Goal: Task Accomplishment & Management: Complete application form

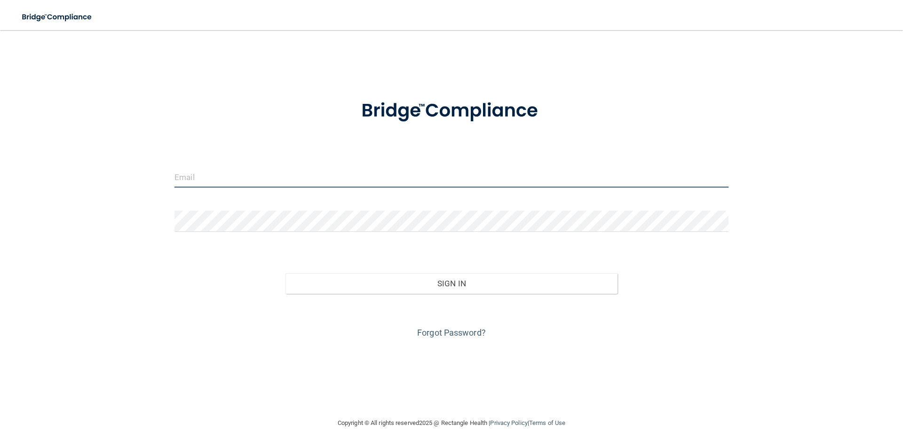
click at [189, 176] on input "email" at bounding box center [452, 177] width 554 height 21
type input "[EMAIL_ADDRESS][DOMAIN_NAME]"
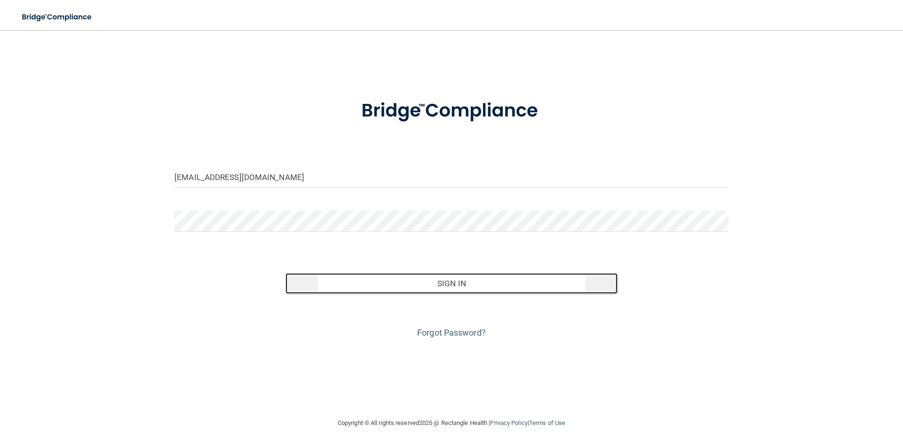
click at [416, 293] on button "Sign In" at bounding box center [452, 283] width 333 height 21
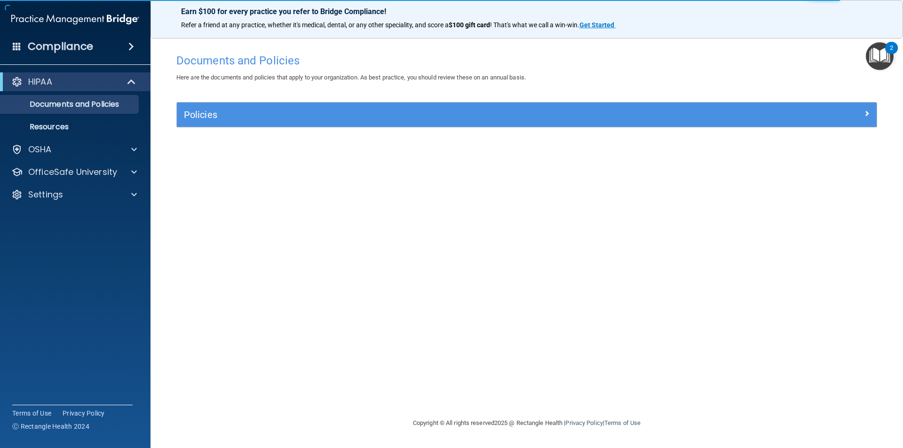
click at [875, 56] on img "Open Resource Center, 2 new notifications" at bounding box center [880, 56] width 28 height 28
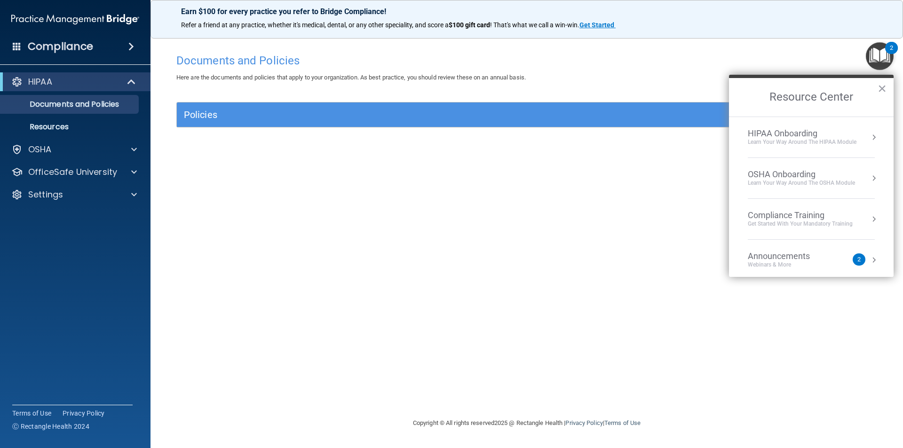
click at [550, 174] on div "Documents and Policies Here are the documents and policies that apply to your o…" at bounding box center [526, 233] width 715 height 369
click at [186, 123] on div "Policies" at bounding box center [527, 115] width 700 height 24
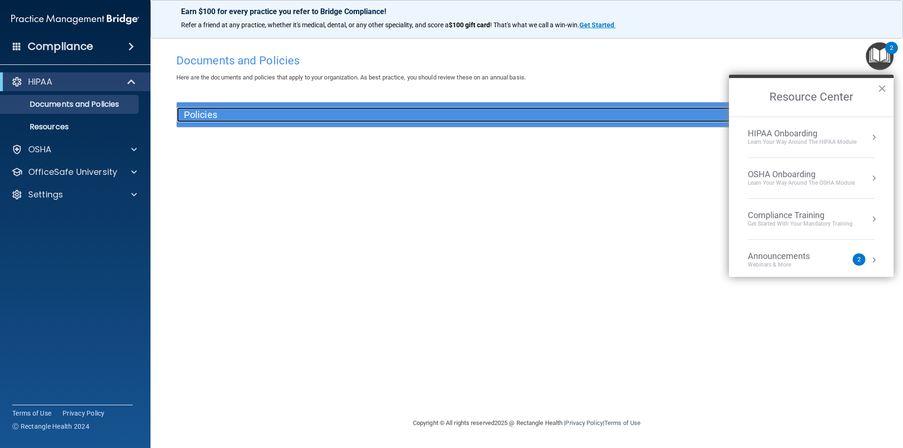
click at [204, 113] on h5 "Policies" at bounding box center [439, 115] width 511 height 10
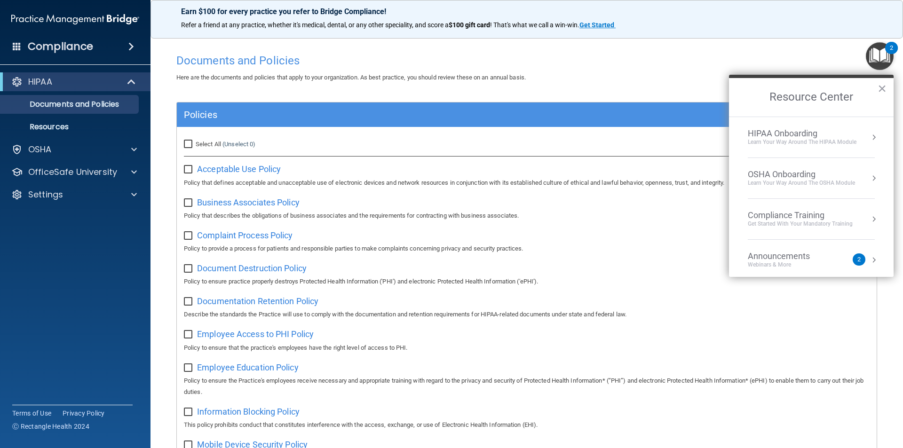
click at [235, 126] on div "Policies" at bounding box center [527, 115] width 700 height 24
click at [75, 81] on div "HIPAA" at bounding box center [62, 81] width 116 height 11
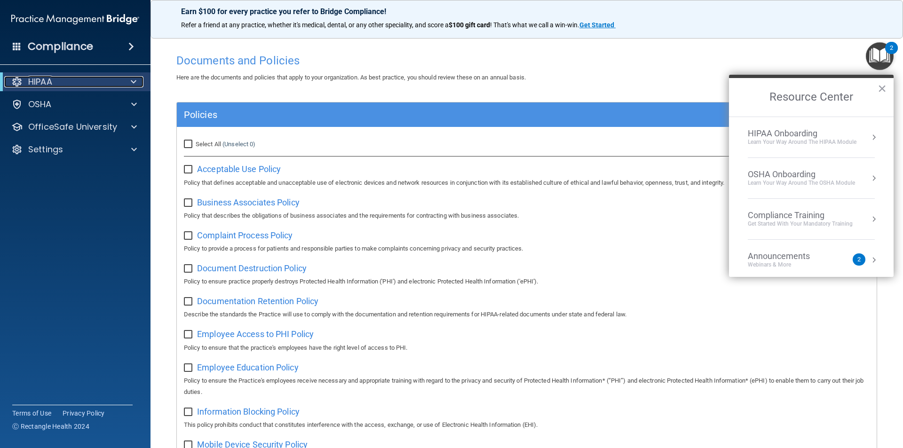
click at [75, 81] on div "HIPAA" at bounding box center [62, 81] width 116 height 11
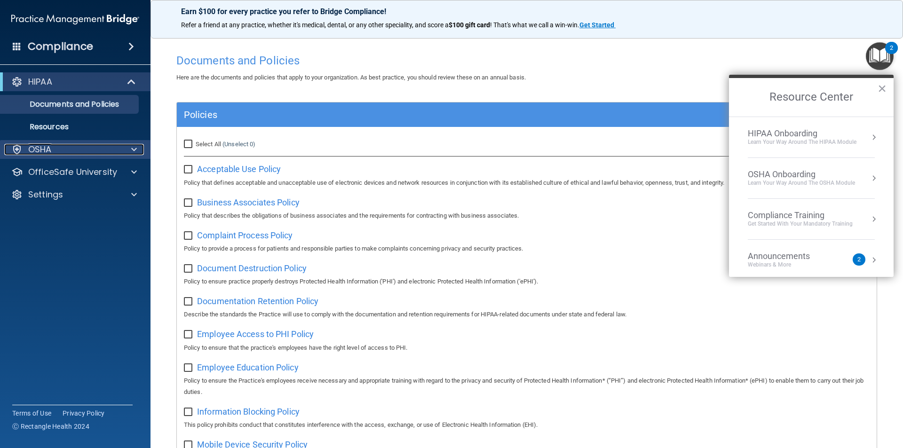
click at [56, 145] on div "OSHA" at bounding box center [62, 149] width 117 height 11
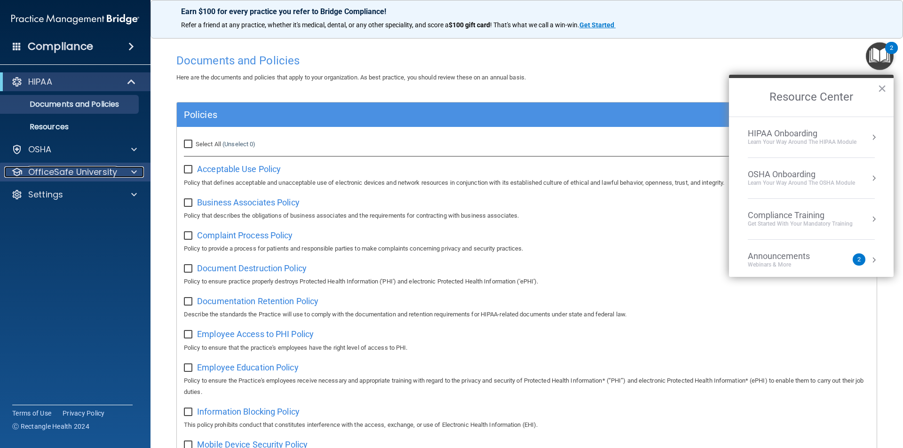
click at [64, 172] on p "OfficeSafe University" at bounding box center [72, 172] width 89 height 11
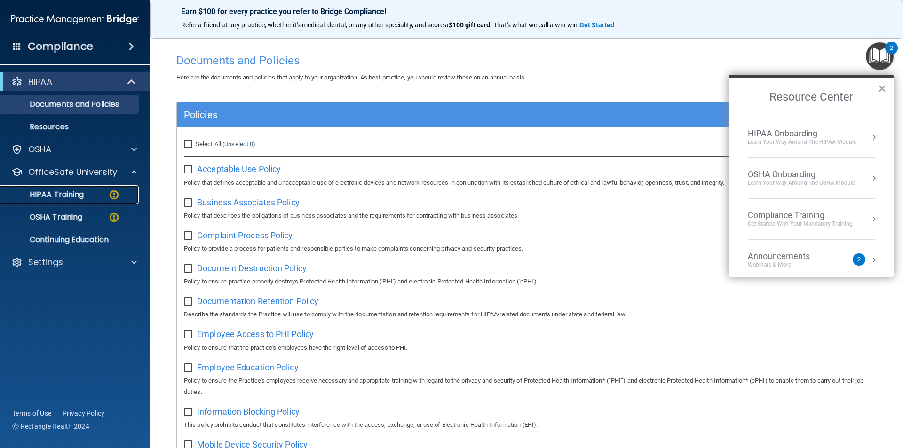
click at [60, 191] on p "HIPAA Training" at bounding box center [45, 194] width 78 height 9
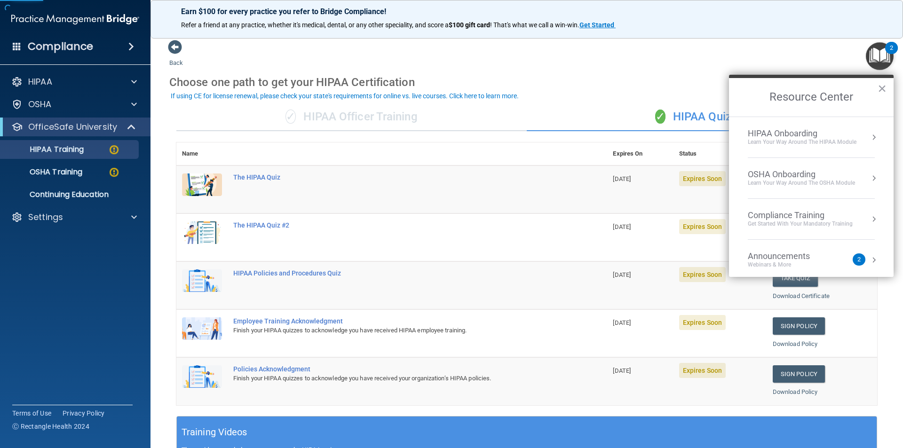
click at [887, 86] on h2 "Resource Center" at bounding box center [811, 97] width 165 height 39
click at [885, 88] on button "×" at bounding box center [882, 88] width 9 height 15
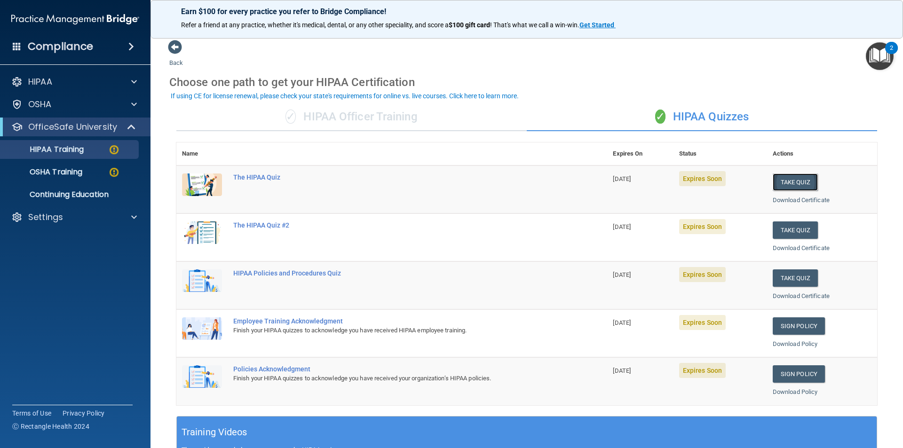
click at [797, 179] on button "Take Quiz" at bounding box center [795, 182] width 45 height 17
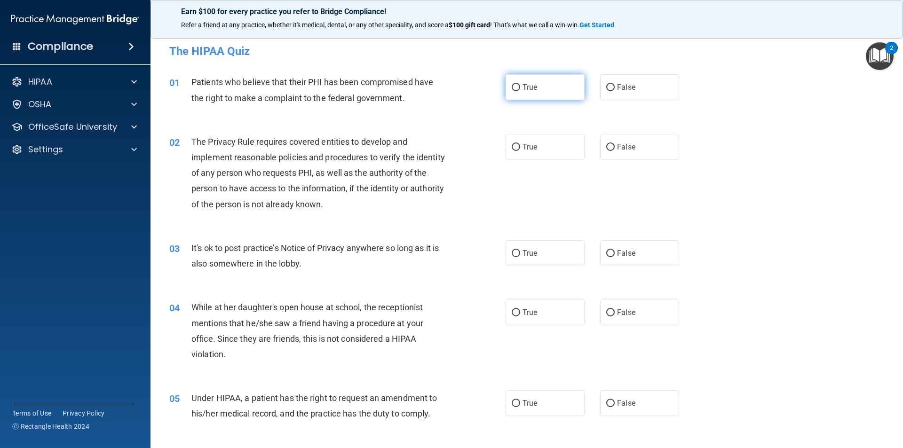
click at [534, 89] on span "True" at bounding box center [530, 87] width 15 height 9
click at [520, 89] on input "True" at bounding box center [516, 87] width 8 height 7
radio input "true"
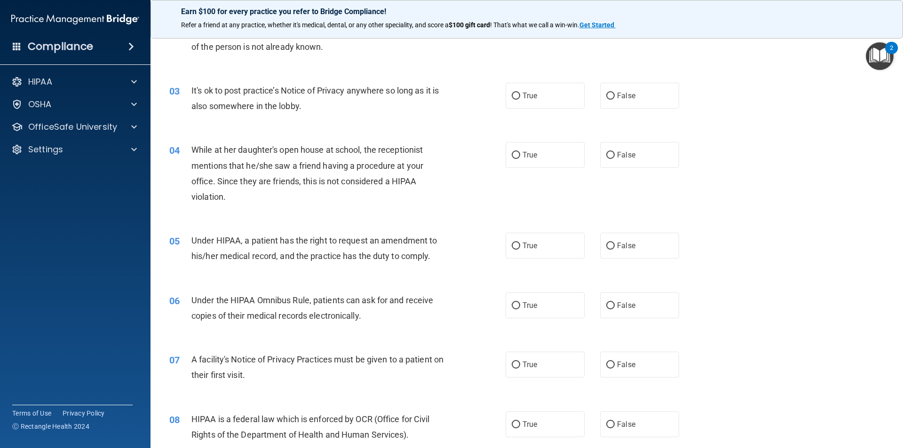
scroll to position [141, 0]
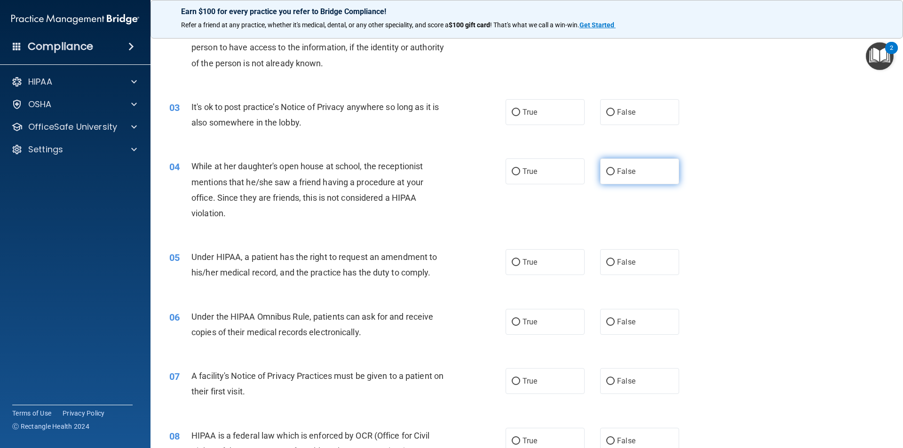
click at [634, 168] on label "False" at bounding box center [639, 172] width 79 height 26
click at [615, 168] on input "False" at bounding box center [611, 171] width 8 height 7
radio input "true"
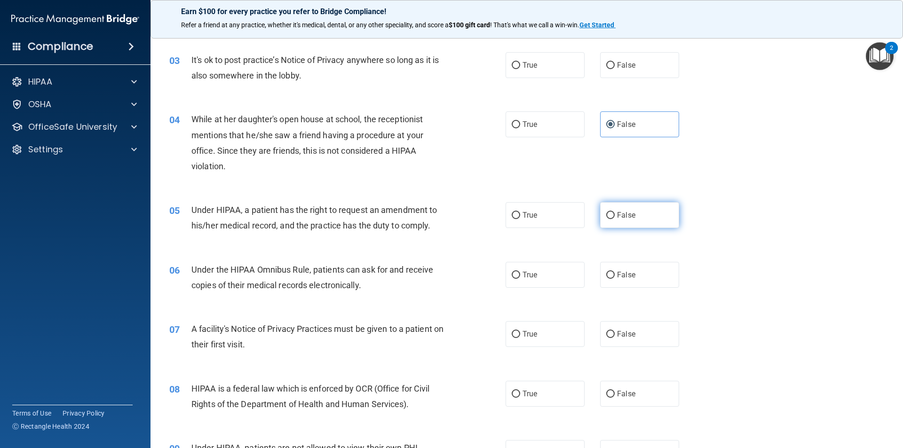
click at [625, 220] on label "False" at bounding box center [639, 215] width 79 height 26
click at [615, 219] on input "False" at bounding box center [611, 215] width 8 height 7
radio input "true"
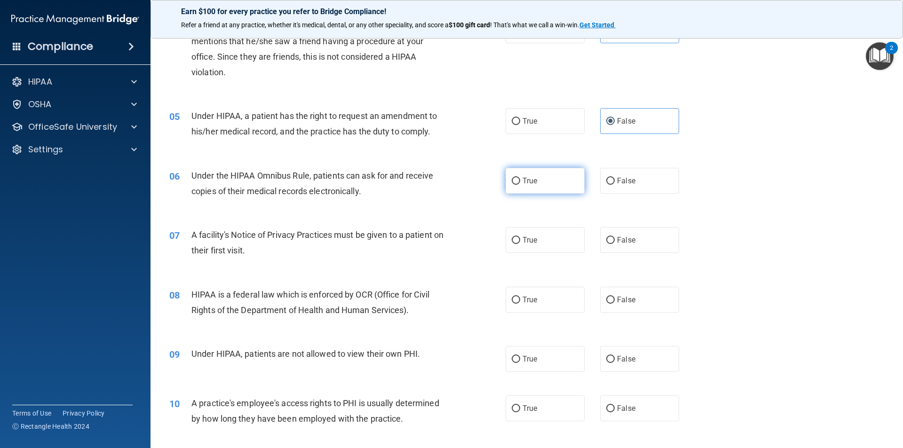
click at [531, 180] on span "True" at bounding box center [530, 180] width 15 height 9
click at [520, 180] on input "True" at bounding box center [516, 181] width 8 height 7
radio input "true"
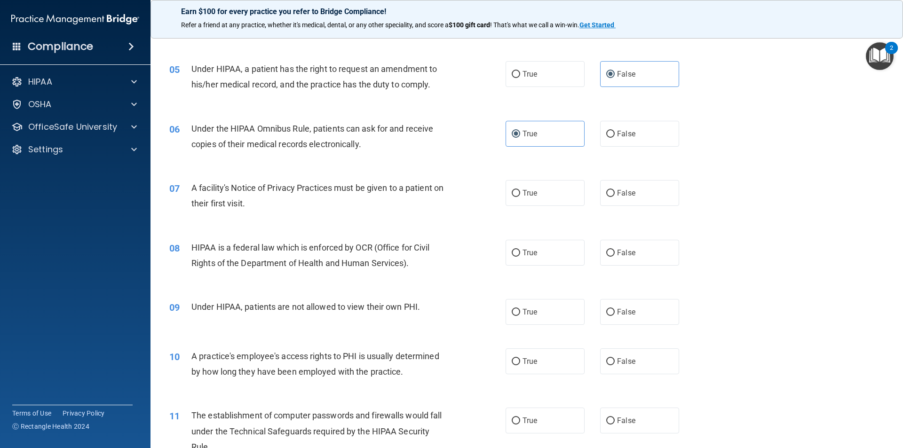
click at [516, 192] on input "True" at bounding box center [516, 193] width 8 height 7
radio input "true"
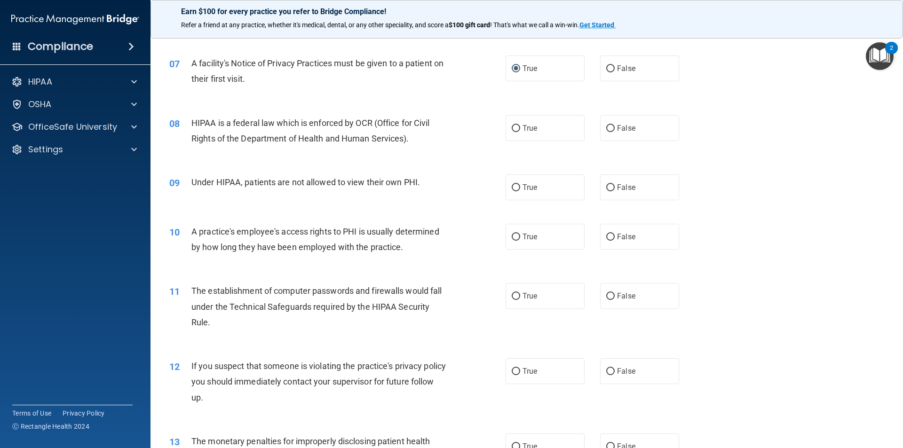
scroll to position [471, 0]
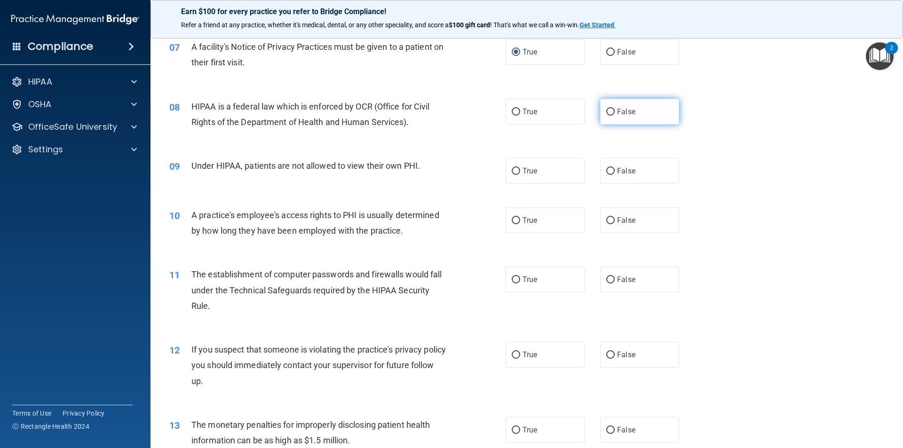
click at [625, 114] on span "False" at bounding box center [626, 111] width 18 height 9
click at [615, 114] on input "False" at bounding box center [611, 112] width 8 height 7
radio input "true"
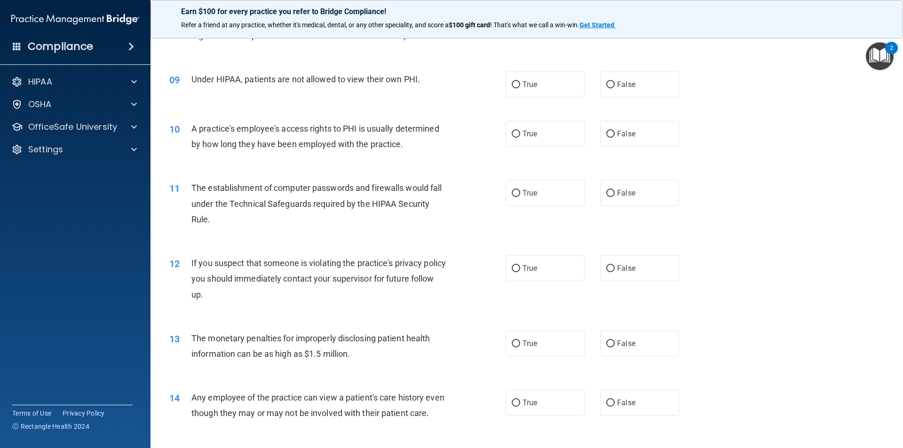
scroll to position [565, 0]
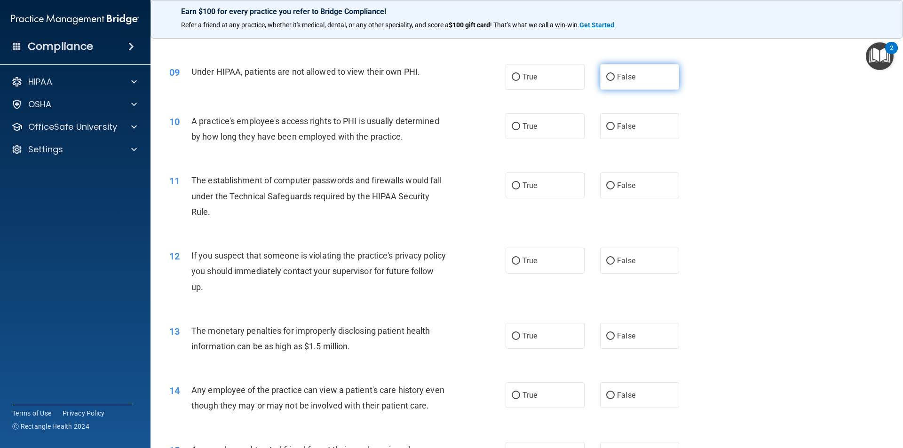
click at [636, 70] on label "False" at bounding box center [639, 77] width 79 height 26
click at [615, 74] on input "False" at bounding box center [611, 77] width 8 height 7
radio input "true"
click at [631, 124] on label "False" at bounding box center [639, 126] width 79 height 26
click at [615, 124] on input "False" at bounding box center [611, 126] width 8 height 7
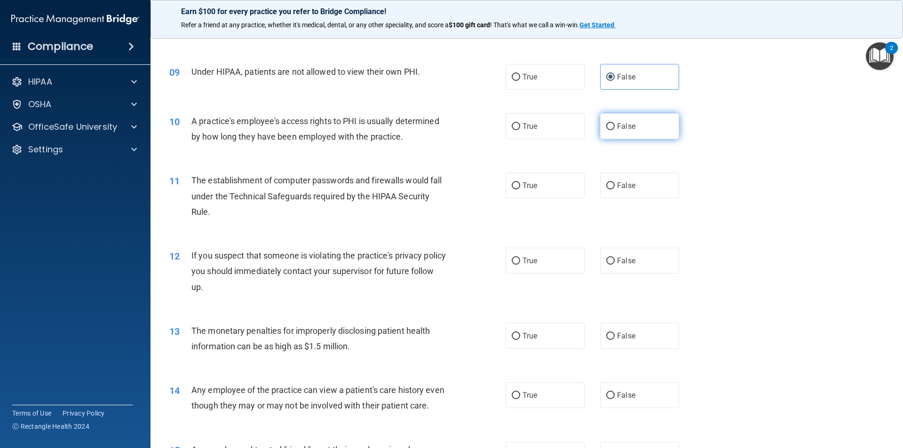
radio input "true"
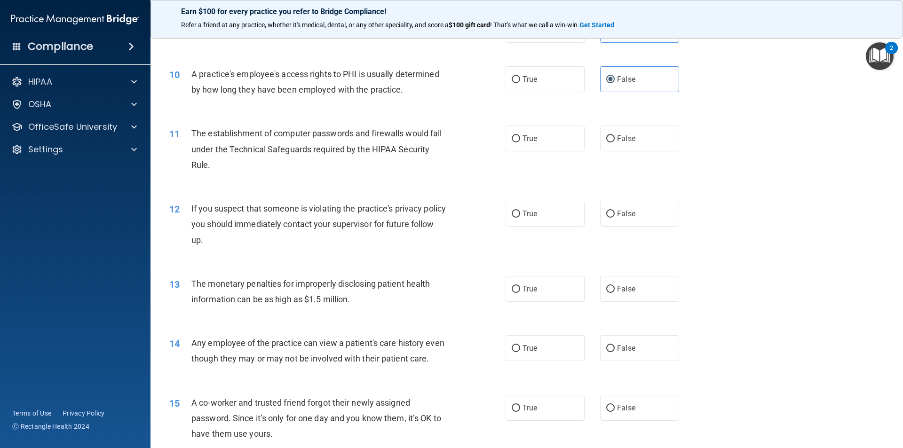
scroll to position [659, 0]
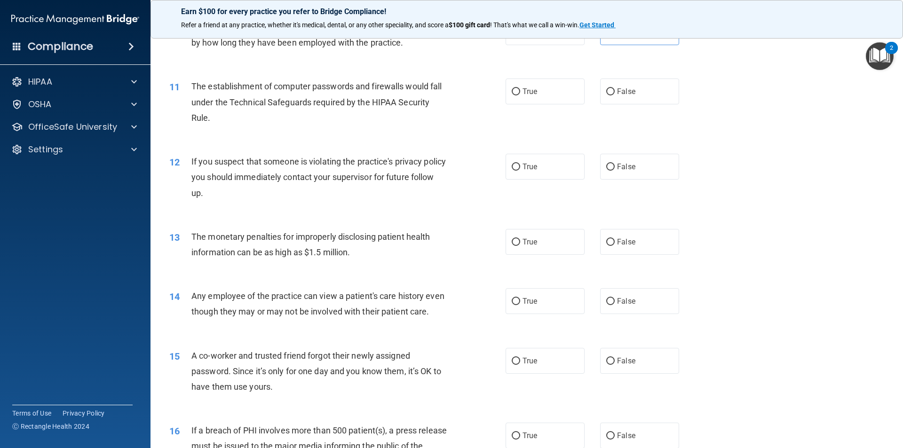
drag, startPoint x: 609, startPoint y: 91, endPoint x: 344, endPoint y: 128, distance: 267.5
click at [607, 91] on input "False" at bounding box center [611, 91] width 8 height 7
radio input "true"
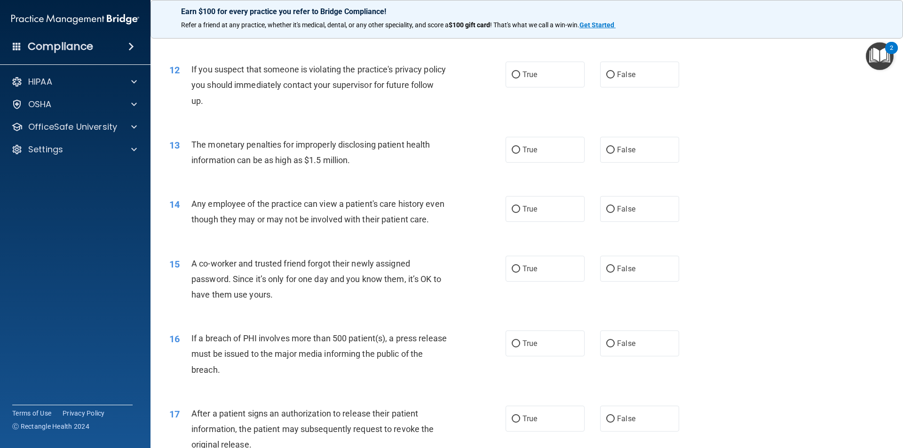
scroll to position [753, 0]
click at [629, 66] on label "False" at bounding box center [639, 73] width 79 height 26
click at [615, 70] on input "False" at bounding box center [611, 73] width 8 height 7
radio input "true"
click at [514, 66] on label "True" at bounding box center [545, 73] width 79 height 26
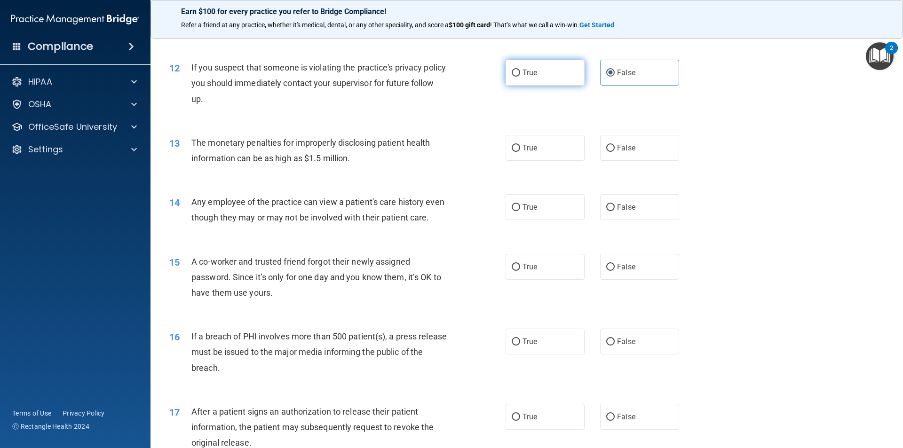
click at [514, 70] on input "True" at bounding box center [516, 73] width 8 height 7
radio input "true"
radio input "false"
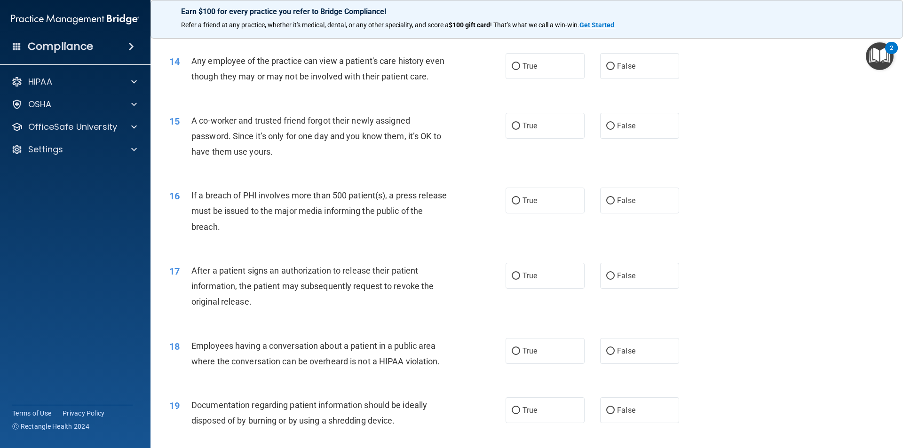
scroll to position [847, 0]
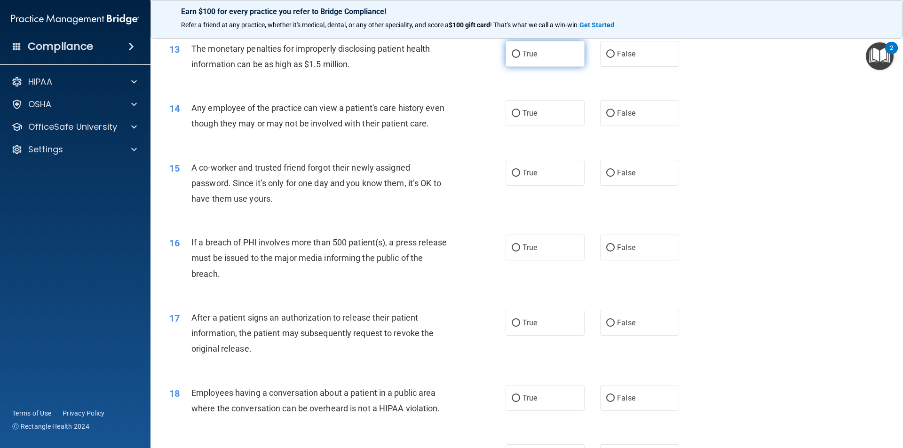
click at [519, 60] on label "True" at bounding box center [545, 54] width 79 height 26
click at [519, 58] on input "True" at bounding box center [516, 54] width 8 height 7
radio input "true"
click at [637, 56] on label "False" at bounding box center [639, 54] width 79 height 26
click at [615, 56] on input "False" at bounding box center [611, 54] width 8 height 7
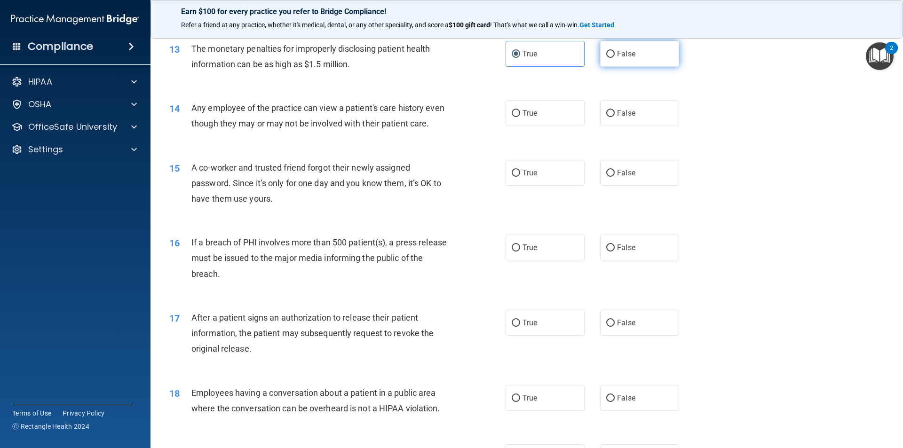
radio input "true"
click at [512, 56] on input "True" at bounding box center [516, 54] width 8 height 7
radio input "true"
radio input "false"
drag, startPoint x: 666, startPoint y: 107, endPoint x: 383, endPoint y: 142, distance: 284.9
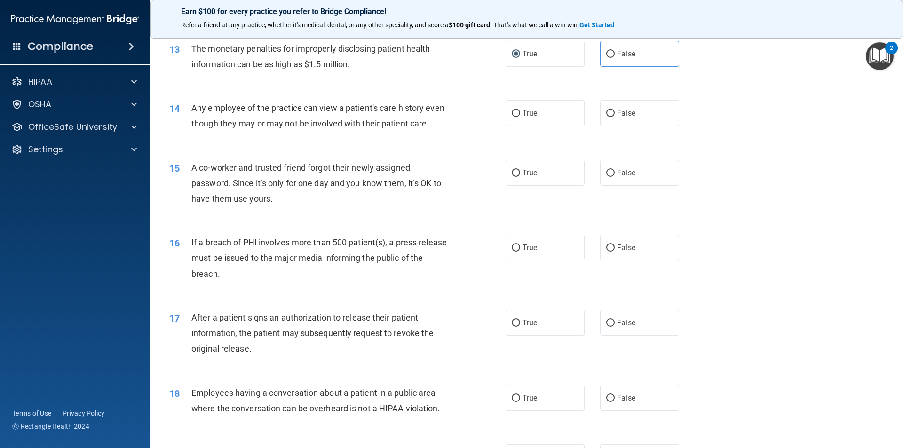
click at [665, 107] on label "False" at bounding box center [639, 113] width 79 height 26
click at [615, 110] on input "False" at bounding box center [611, 113] width 8 height 7
radio input "true"
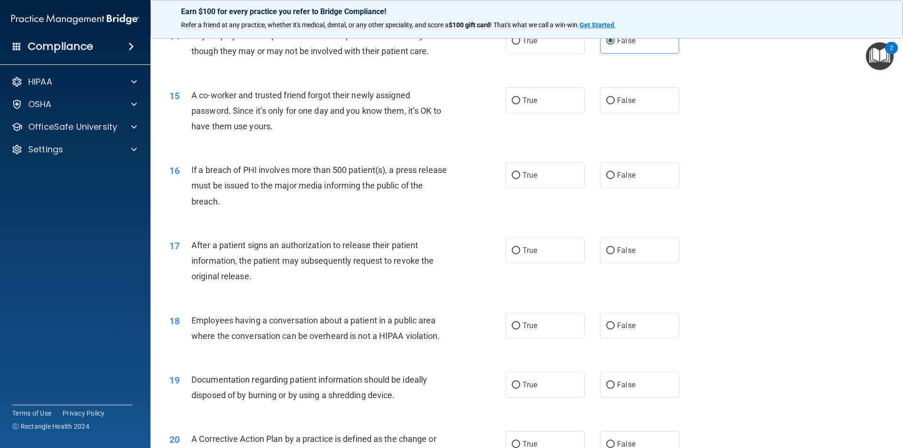
scroll to position [941, 0]
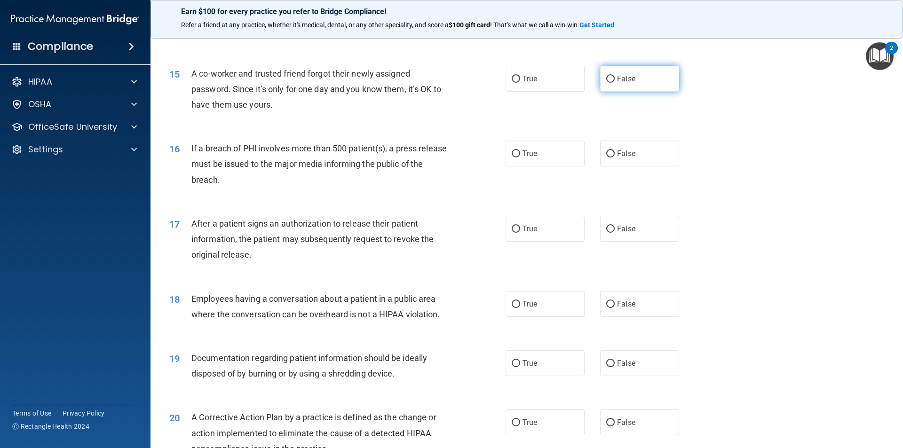
click at [630, 83] on span "False" at bounding box center [626, 78] width 18 height 9
click at [615, 83] on input "False" at bounding box center [611, 79] width 8 height 7
radio input "true"
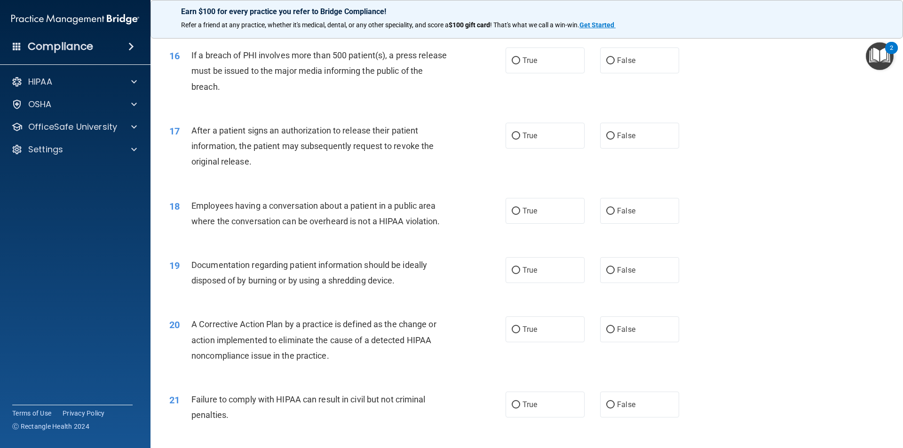
scroll to position [1035, 0]
click at [558, 72] on label "True" at bounding box center [545, 60] width 79 height 26
click at [520, 64] on input "True" at bounding box center [516, 59] width 8 height 7
radio input "true"
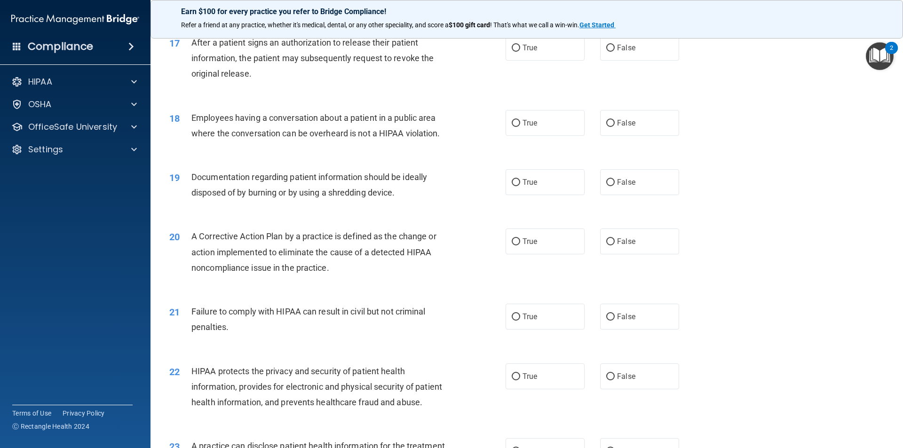
scroll to position [1129, 0]
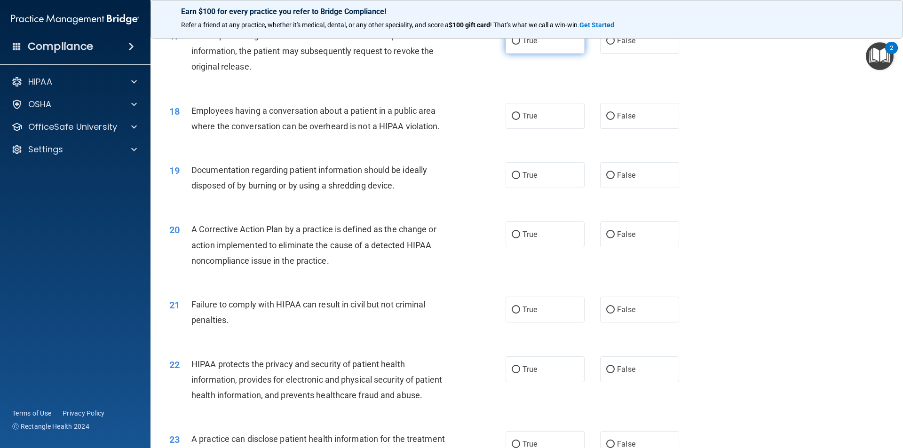
click at [540, 54] on label "True" at bounding box center [545, 41] width 79 height 26
click at [520, 45] on input "True" at bounding box center [516, 41] width 8 height 7
radio input "true"
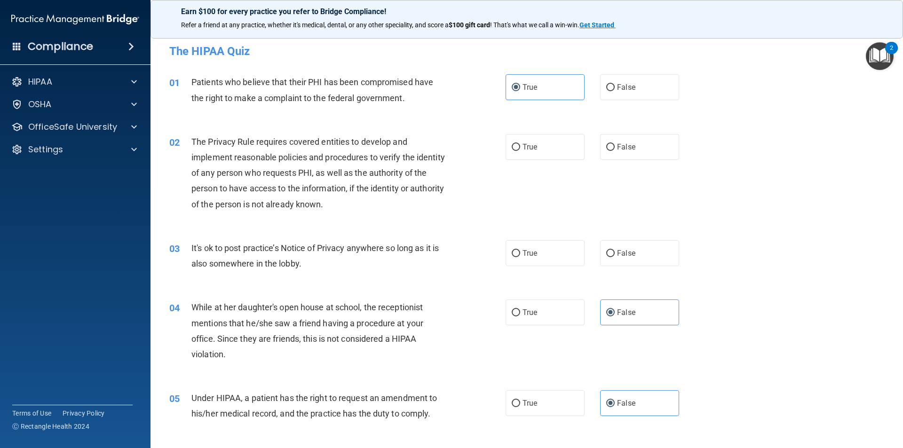
scroll to position [47, 0]
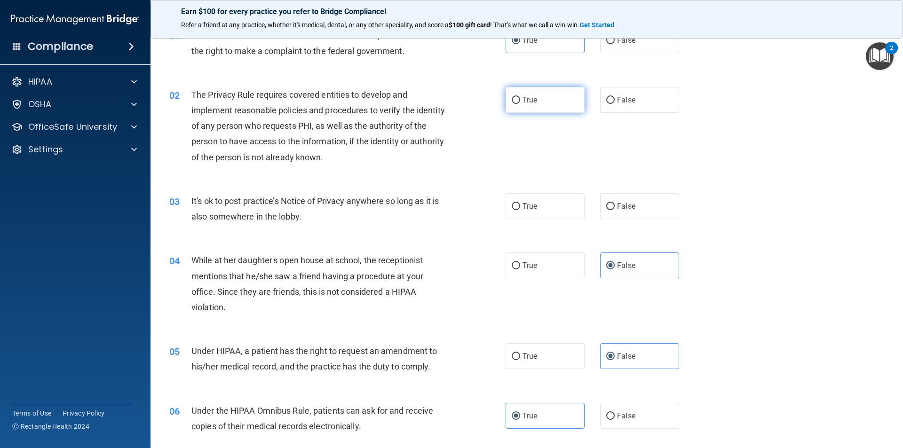
click at [568, 92] on label "True" at bounding box center [545, 100] width 79 height 26
click at [520, 97] on input "True" at bounding box center [516, 100] width 8 height 7
radio input "true"
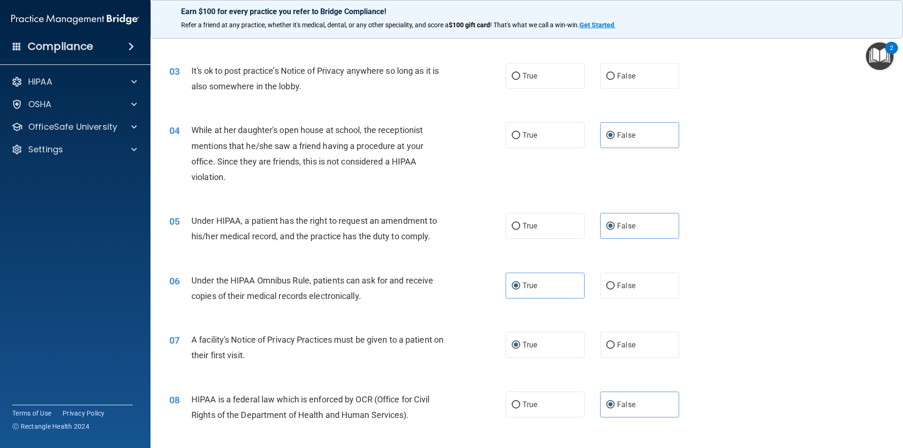
scroll to position [188, 0]
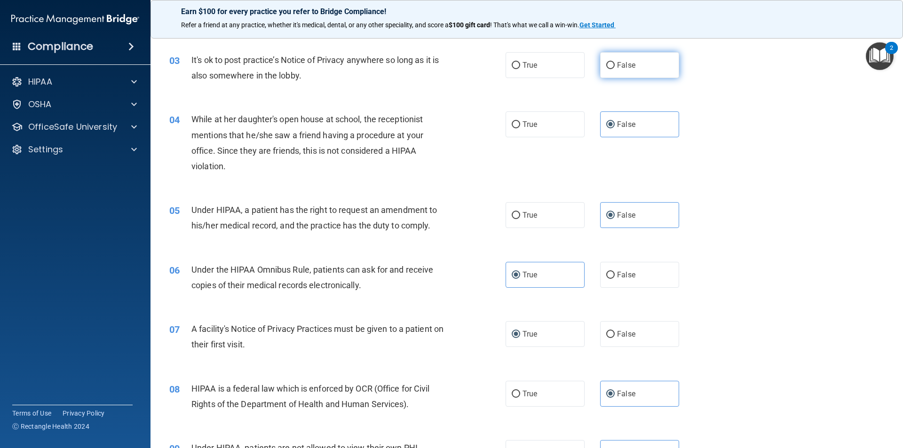
click at [618, 74] on label "False" at bounding box center [639, 65] width 79 height 26
click at [615, 69] on input "False" at bounding box center [611, 65] width 8 height 7
radio input "true"
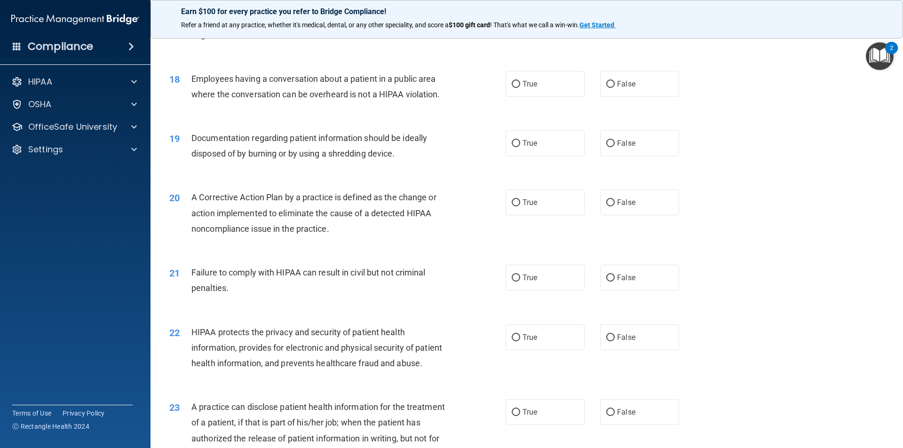
scroll to position [1176, 0]
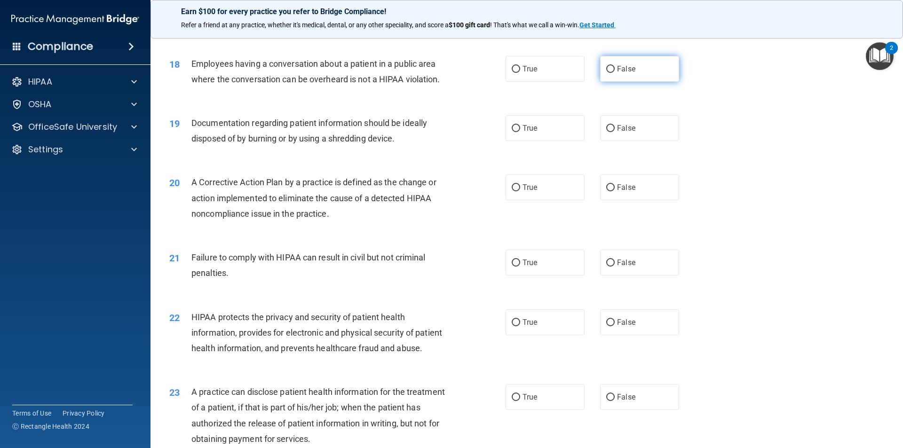
click at [638, 82] on label "False" at bounding box center [639, 69] width 79 height 26
click at [615, 73] on input "False" at bounding box center [611, 69] width 8 height 7
radio input "true"
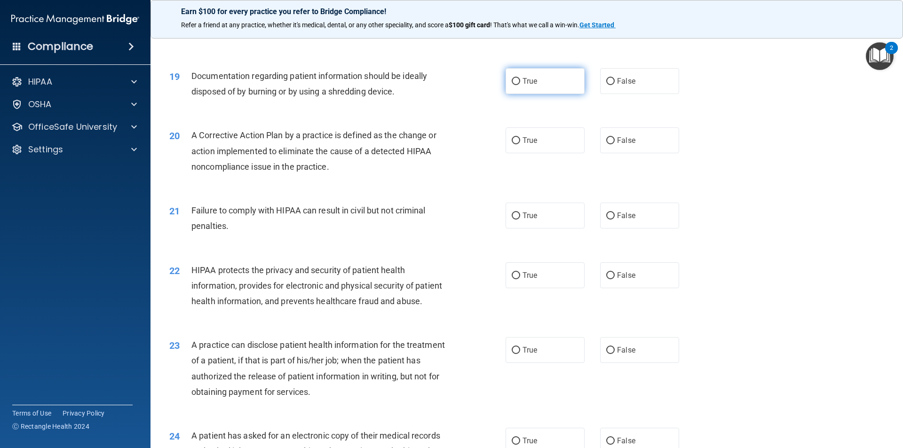
click at [549, 91] on label "True" at bounding box center [545, 81] width 79 height 26
click at [520, 85] on input "True" at bounding box center [516, 81] width 8 height 7
radio input "true"
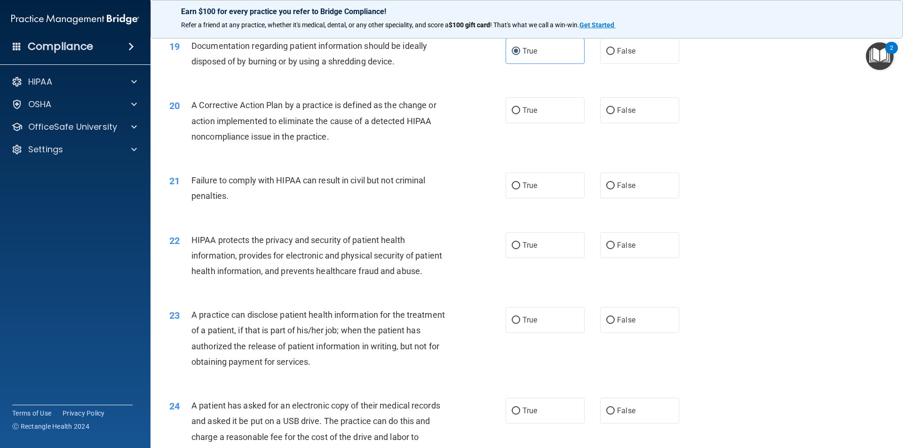
scroll to position [1270, 0]
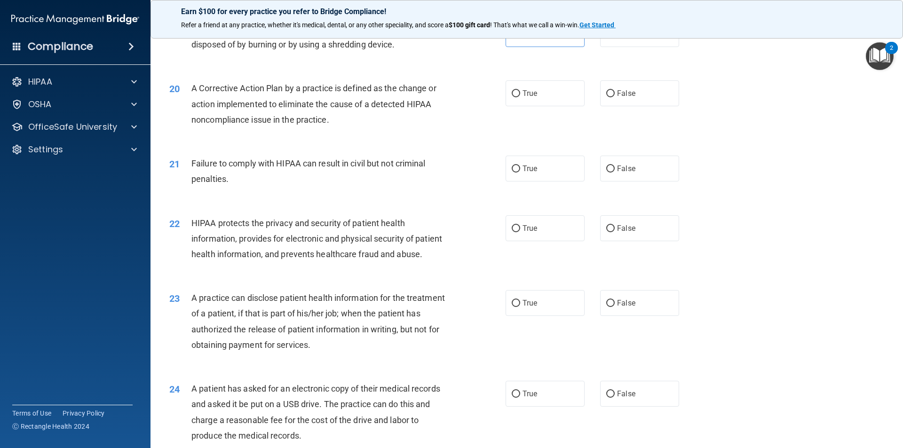
click at [512, 106] on label "True" at bounding box center [545, 93] width 79 height 26
click at [555, 106] on label "True" at bounding box center [545, 93] width 79 height 26
click at [520, 97] on input "True" at bounding box center [516, 93] width 8 height 7
radio input "true"
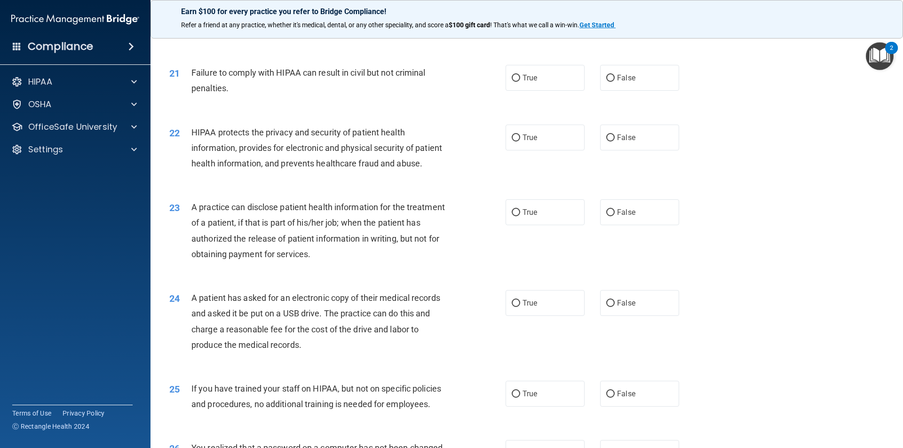
scroll to position [1365, 0]
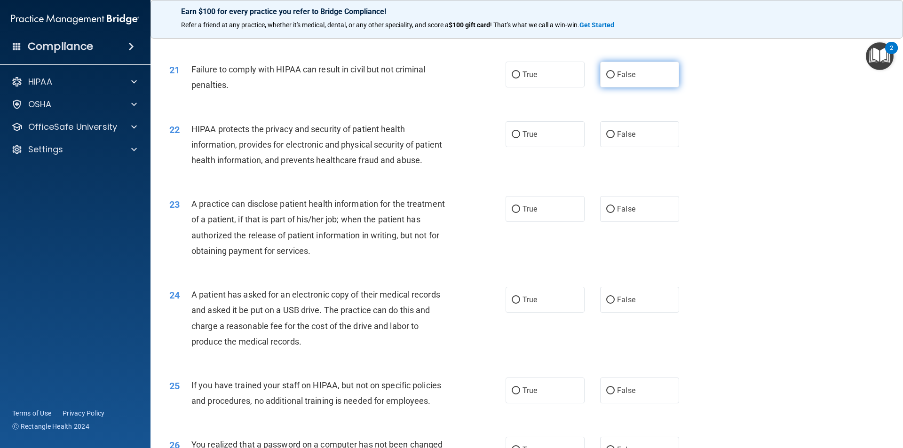
drag, startPoint x: 641, startPoint y: 84, endPoint x: 589, endPoint y: 96, distance: 53.5
click at [640, 84] on label "False" at bounding box center [639, 75] width 79 height 26
click at [615, 79] on input "False" at bounding box center [611, 75] width 8 height 7
radio input "true"
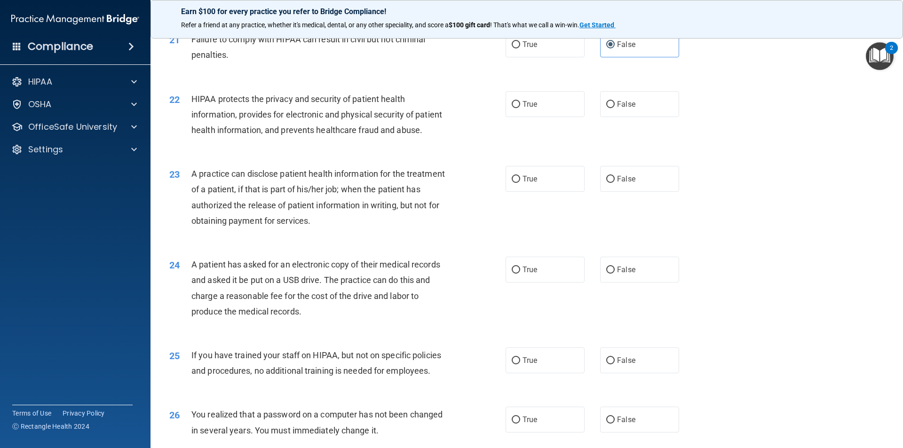
scroll to position [1412, 0]
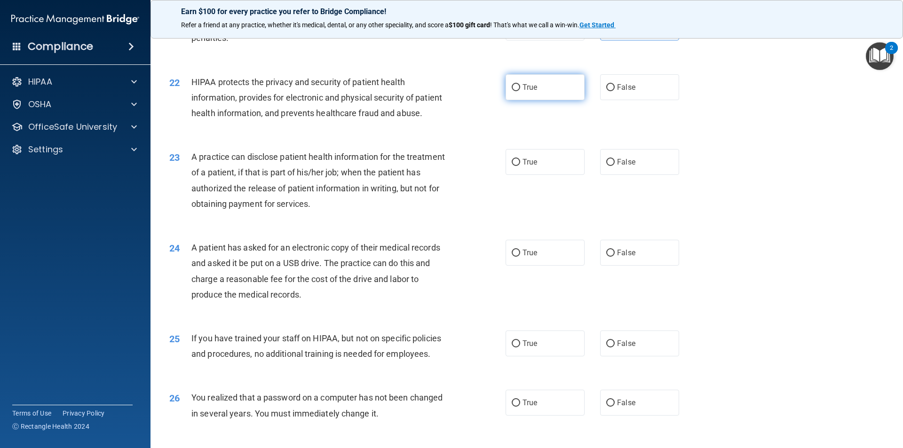
click at [528, 100] on label "True" at bounding box center [545, 87] width 79 height 26
click at [520, 91] on input "True" at bounding box center [516, 87] width 8 height 7
radio input "true"
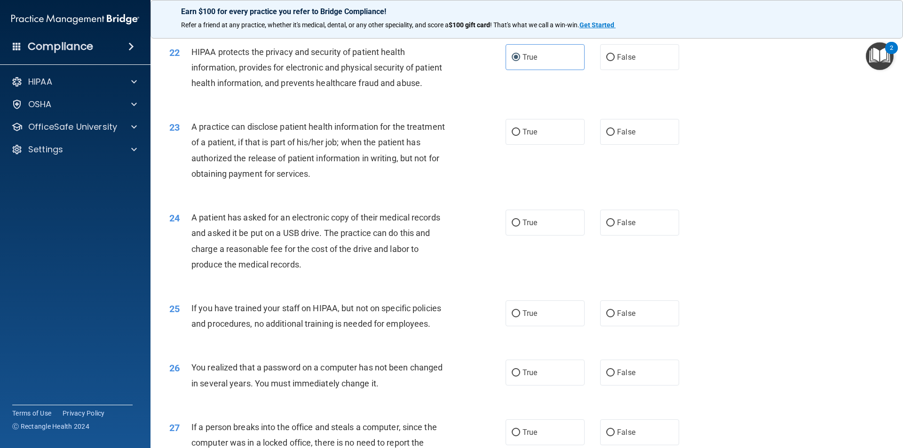
scroll to position [1459, 0]
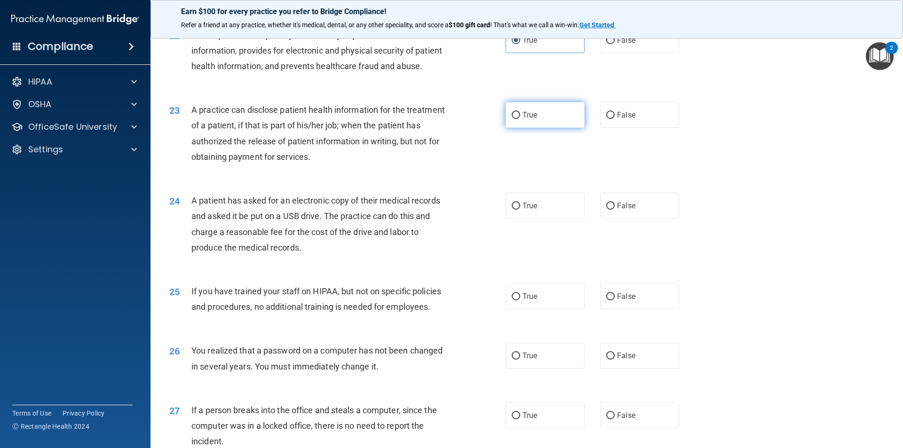
click at [520, 128] on label "True" at bounding box center [545, 115] width 79 height 26
click at [520, 119] on input "True" at bounding box center [516, 115] width 8 height 7
radio input "true"
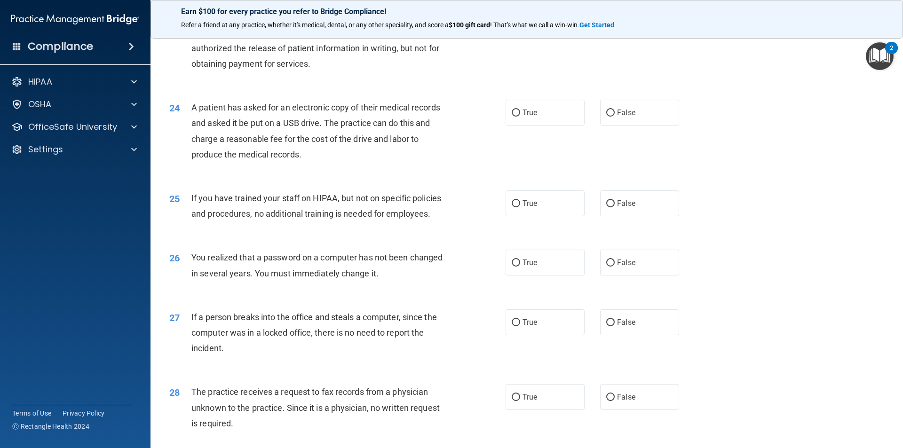
scroll to position [1553, 0]
click at [613, 125] on label "False" at bounding box center [639, 112] width 79 height 26
click at [613, 116] on input "False" at bounding box center [611, 112] width 8 height 7
radio input "true"
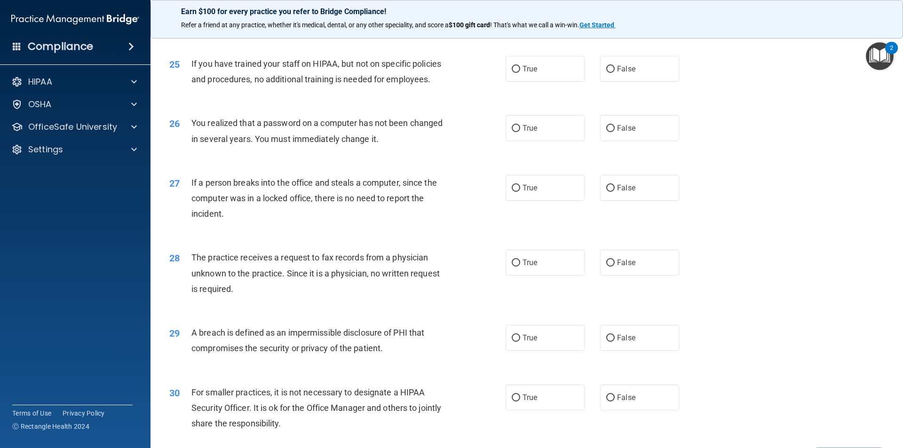
scroll to position [1694, 0]
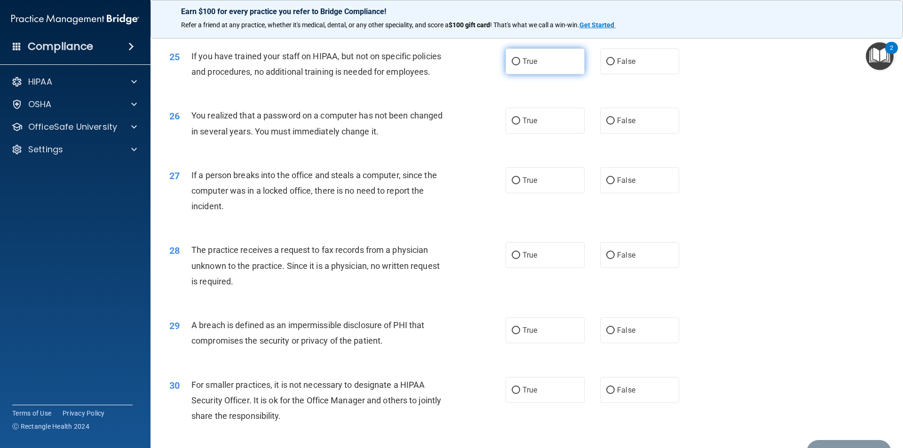
drag, startPoint x: 635, startPoint y: 86, endPoint x: 580, endPoint y: 94, distance: 55.6
click at [635, 74] on label "False" at bounding box center [639, 61] width 79 height 26
click at [615, 65] on input "False" at bounding box center [611, 61] width 8 height 7
radio input "true"
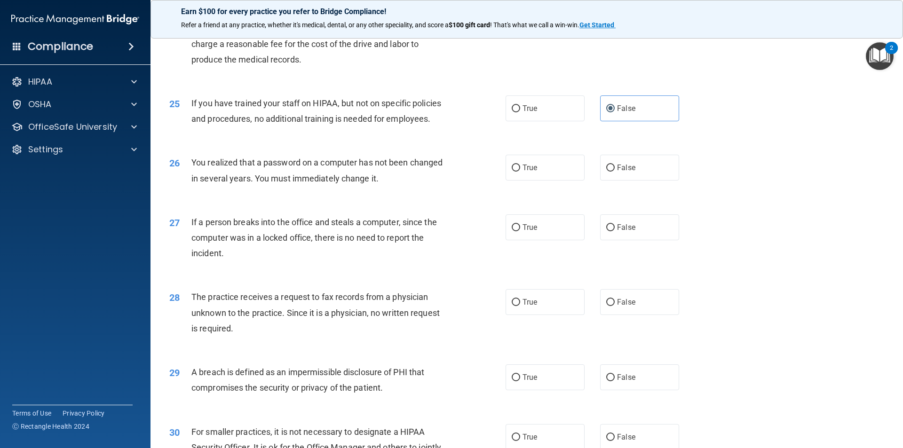
scroll to position [1741, 0]
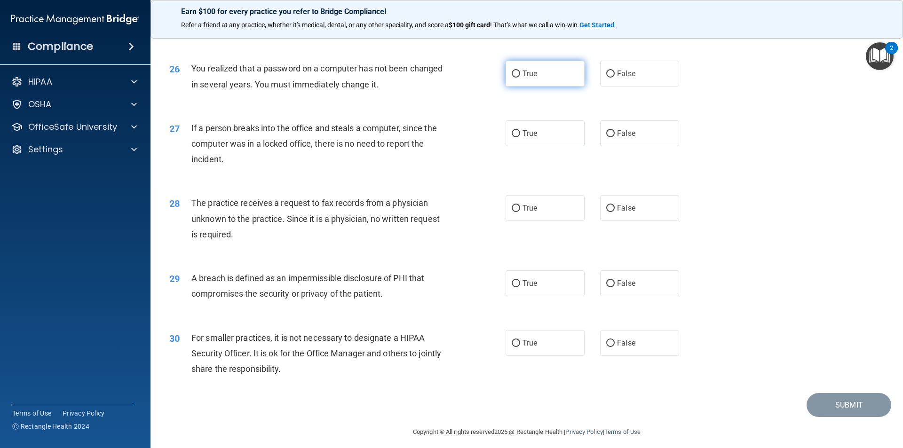
click at [565, 87] on label "True" at bounding box center [545, 74] width 79 height 26
click at [520, 78] on input "True" at bounding box center [516, 74] width 8 height 7
radio input "true"
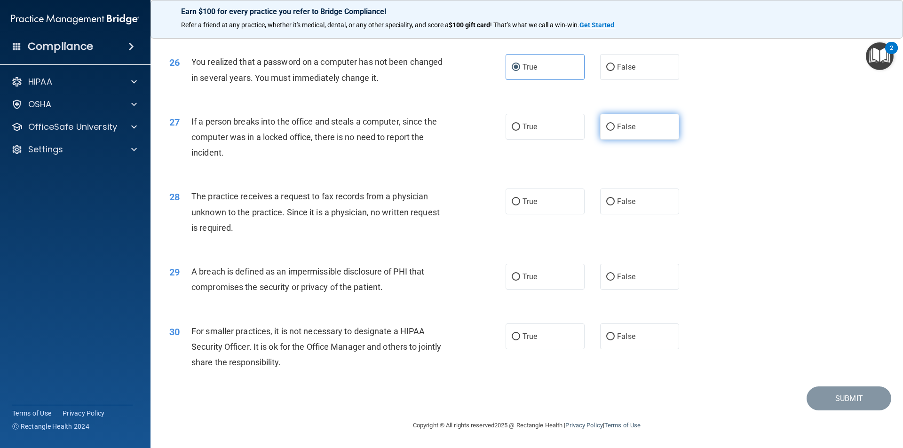
click at [665, 119] on label "False" at bounding box center [639, 127] width 79 height 26
click at [615, 124] on input "False" at bounding box center [611, 127] width 8 height 7
radio input "true"
click at [659, 211] on label "False" at bounding box center [639, 202] width 79 height 26
click at [615, 206] on input "False" at bounding box center [611, 202] width 8 height 7
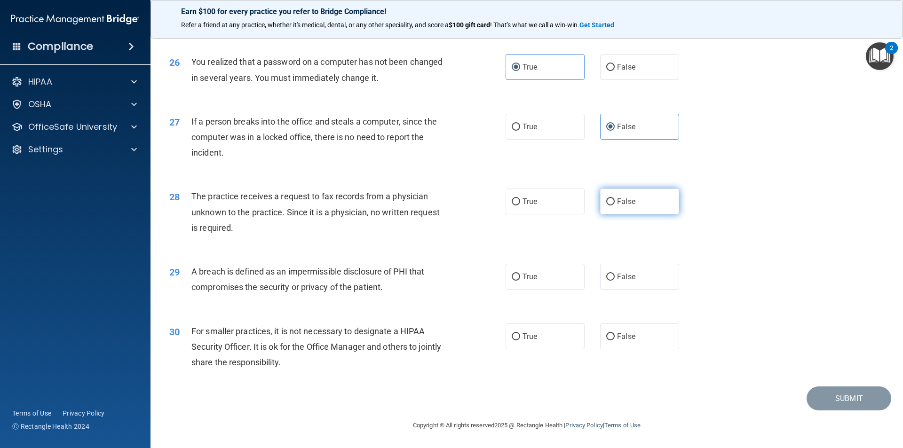
radio input "true"
click at [530, 287] on label "True" at bounding box center [545, 277] width 79 height 26
click at [520, 281] on input "True" at bounding box center [516, 277] width 8 height 7
radio input "true"
click at [638, 350] on label "False" at bounding box center [639, 337] width 79 height 26
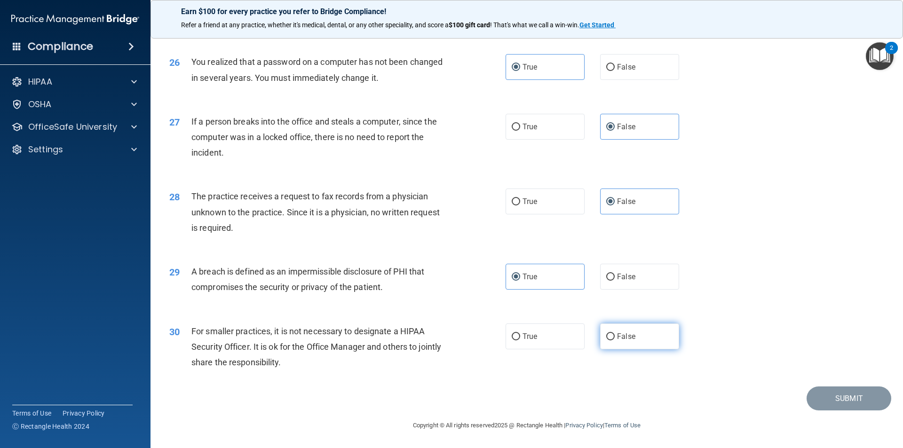
click at [615, 341] on input "False" at bounding box center [611, 337] width 8 height 7
radio input "true"
click at [831, 399] on button "Submit" at bounding box center [849, 399] width 85 height 24
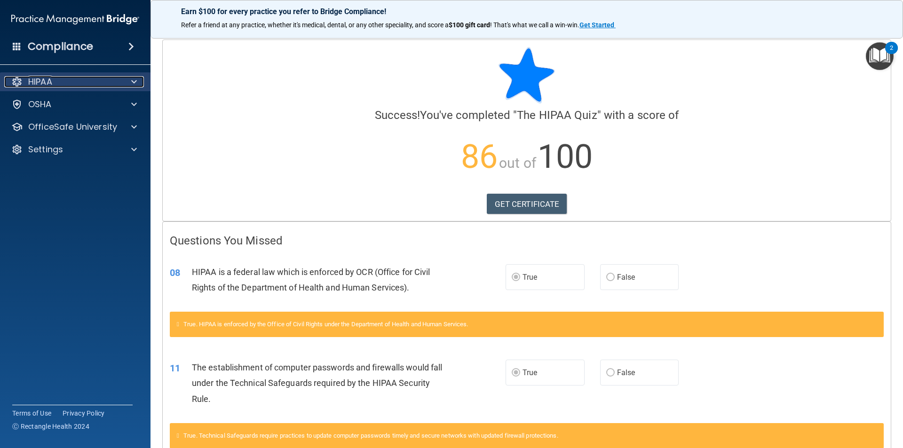
click at [74, 76] on div "HIPAA" at bounding box center [62, 81] width 117 height 11
click at [72, 85] on div "HIPAA" at bounding box center [62, 81] width 117 height 11
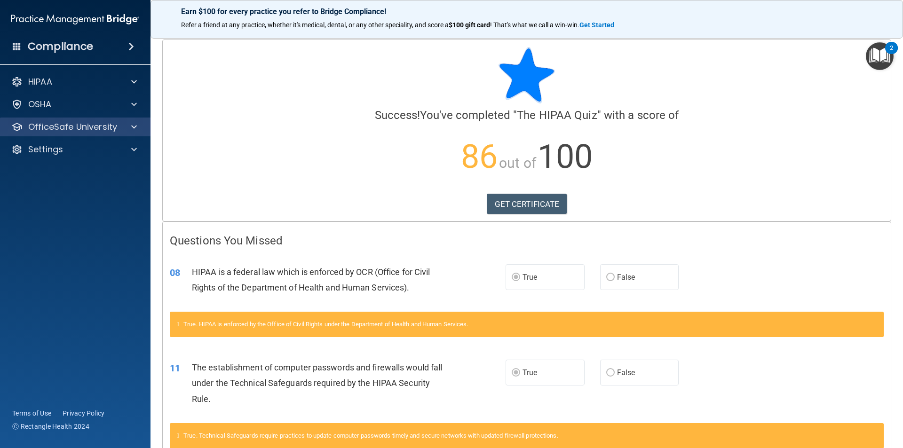
click at [92, 134] on div "OfficeSafe University" at bounding box center [75, 127] width 151 height 19
click at [78, 128] on p "OfficeSafe University" at bounding box center [72, 126] width 89 height 11
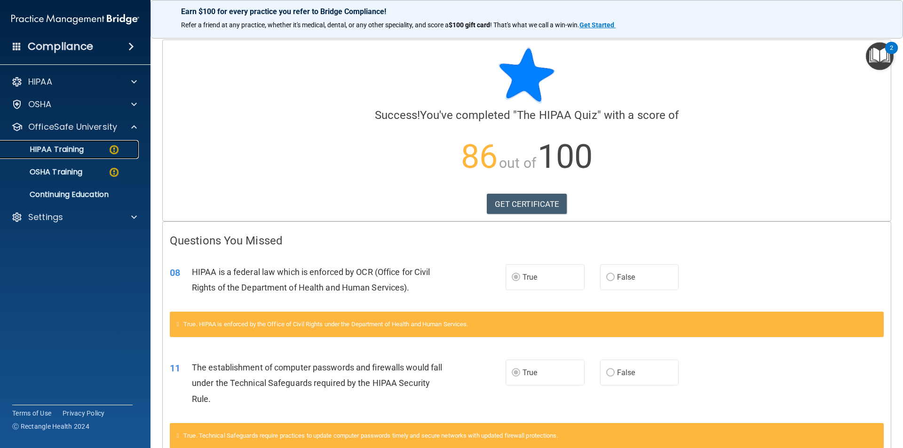
click at [74, 152] on p "HIPAA Training" at bounding box center [45, 149] width 78 height 9
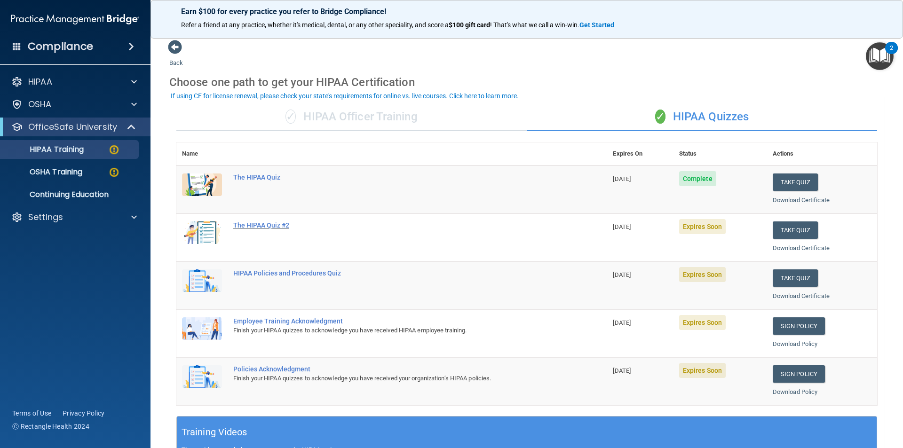
click at [275, 227] on div "The HIPAA Quiz #2" at bounding box center [396, 226] width 327 height 8
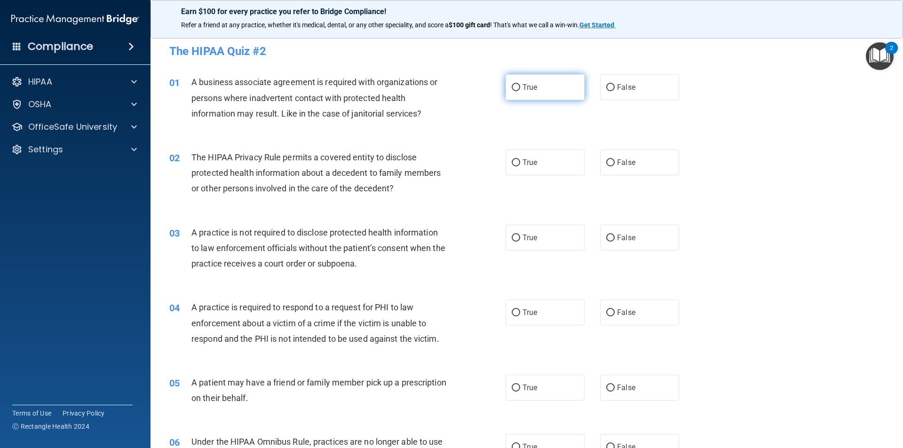
click at [540, 87] on label "True" at bounding box center [545, 87] width 79 height 26
click at [520, 87] on input "True" at bounding box center [516, 87] width 8 height 7
radio input "true"
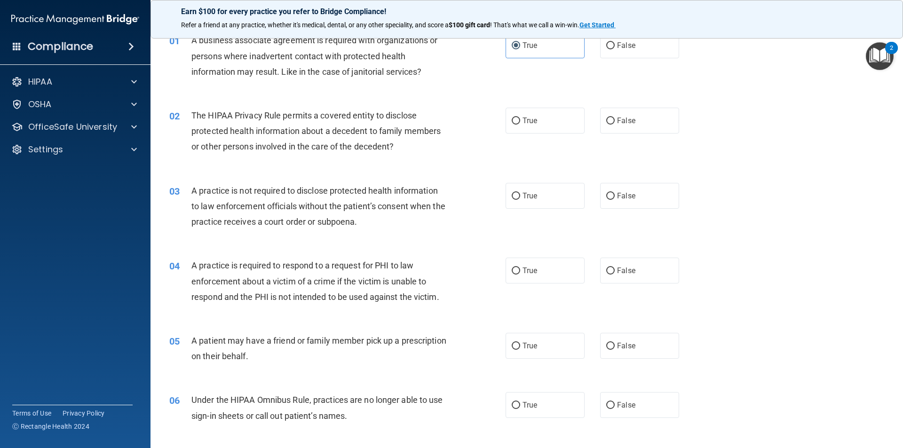
scroll to position [94, 0]
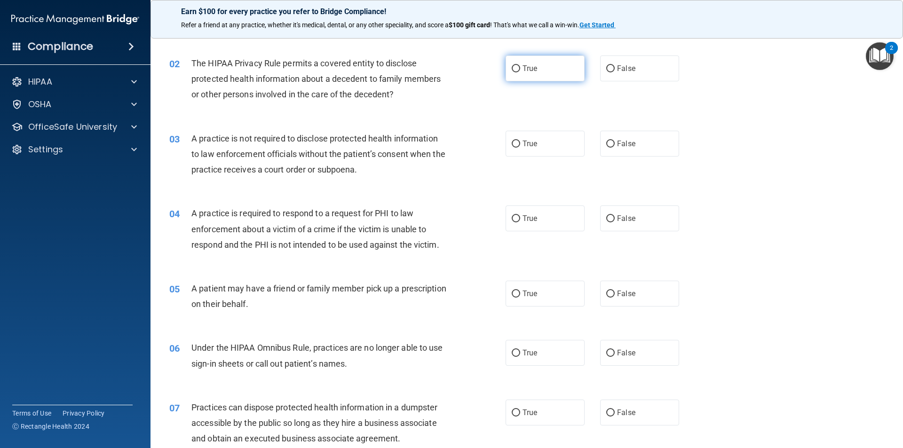
click at [523, 70] on span "True" at bounding box center [530, 68] width 15 height 9
click at [520, 70] on input "True" at bounding box center [516, 68] width 8 height 7
radio input "true"
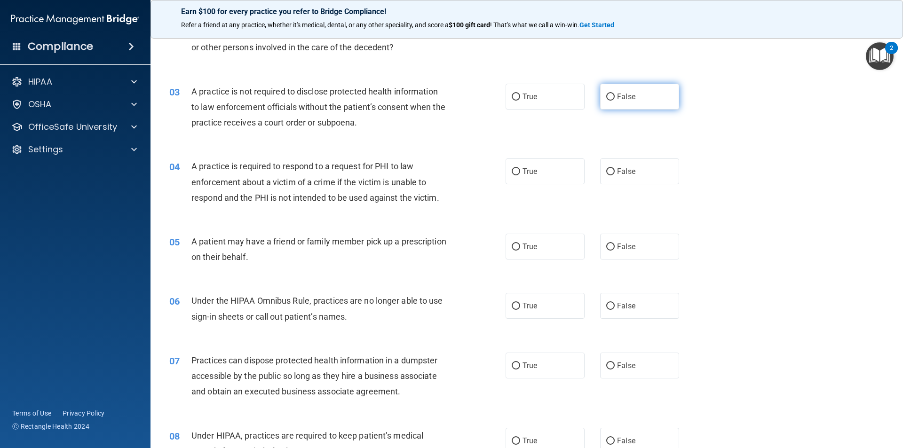
drag, startPoint x: 614, startPoint y: 81, endPoint x: 617, endPoint y: 87, distance: 6.9
click at [615, 84] on div "03 A practice is not required to disclose protected health information to law e…" at bounding box center [526, 109] width 729 height 75
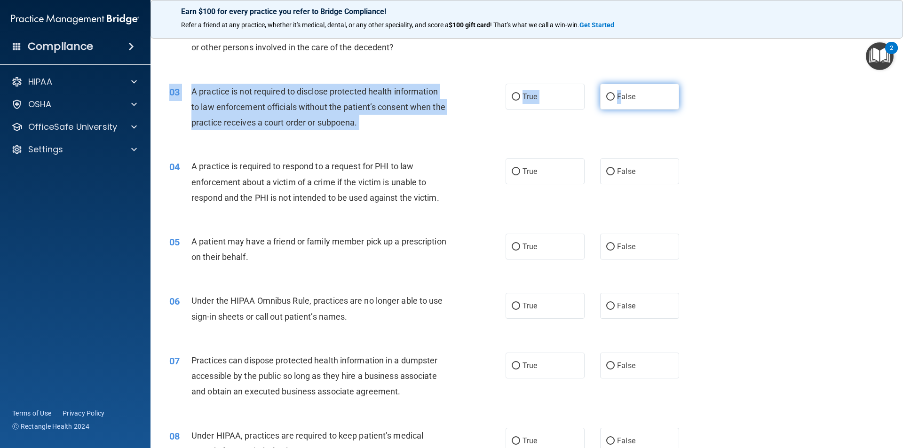
click at [617, 87] on label "False" at bounding box center [639, 97] width 79 height 26
click at [615, 94] on input "False" at bounding box center [611, 97] width 8 height 7
radio input "true"
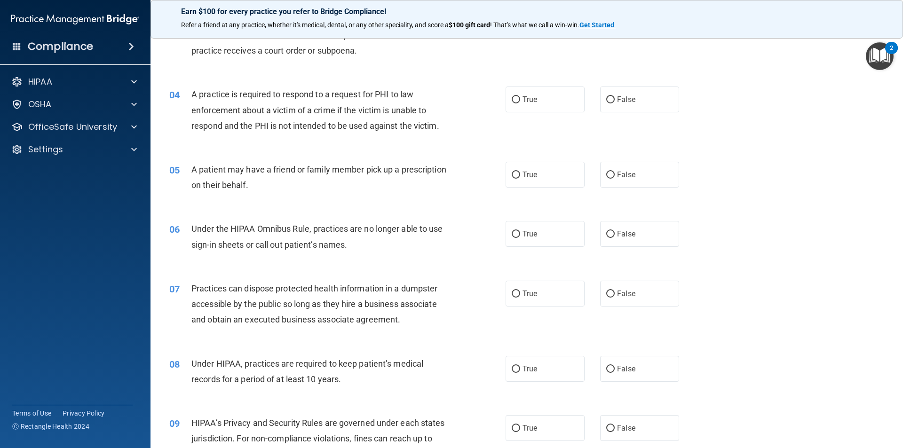
scroll to position [235, 0]
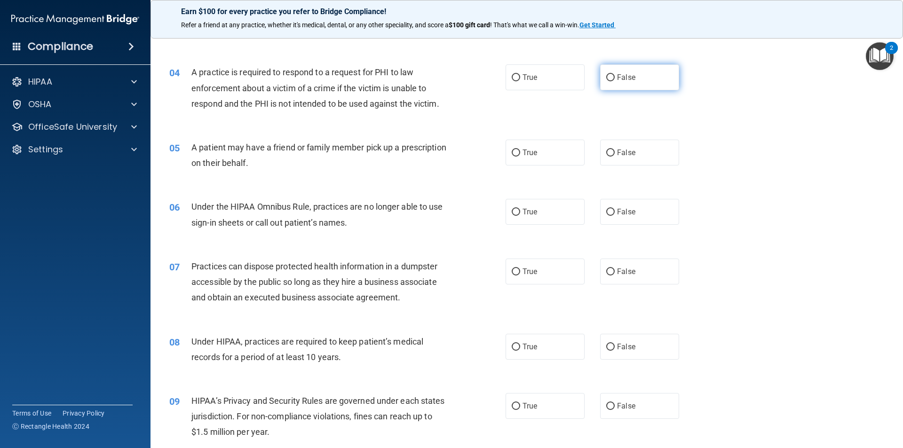
click at [622, 73] on label "False" at bounding box center [639, 77] width 79 height 26
click at [615, 74] on input "False" at bounding box center [611, 77] width 8 height 7
radio input "true"
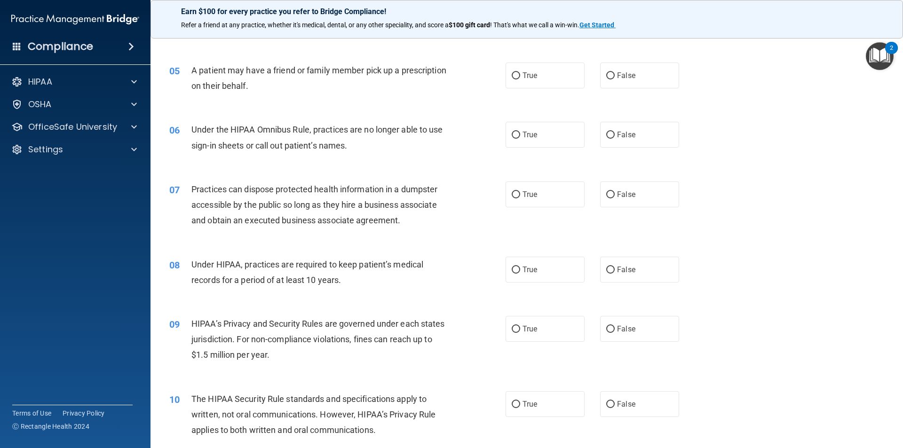
scroll to position [329, 0]
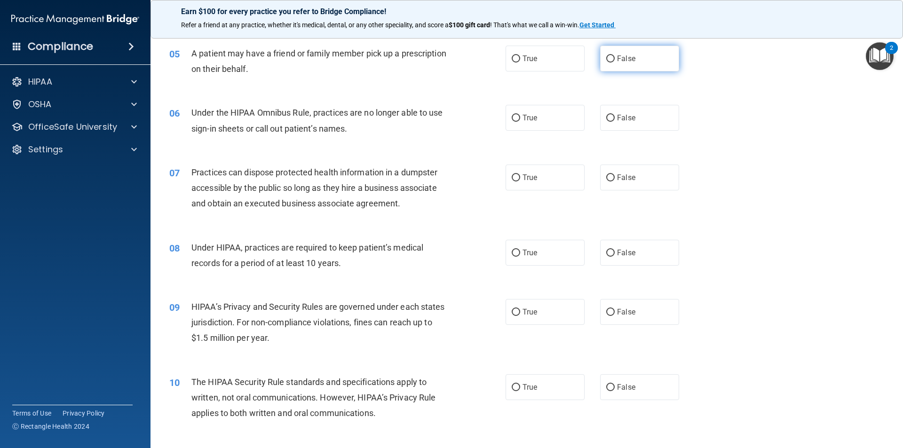
click at [620, 67] on label "False" at bounding box center [639, 59] width 79 height 26
click at [615, 63] on input "False" at bounding box center [611, 59] width 8 height 7
radio input "true"
click at [545, 52] on label "True" at bounding box center [545, 59] width 79 height 26
click at [520, 56] on input "True" at bounding box center [516, 59] width 8 height 7
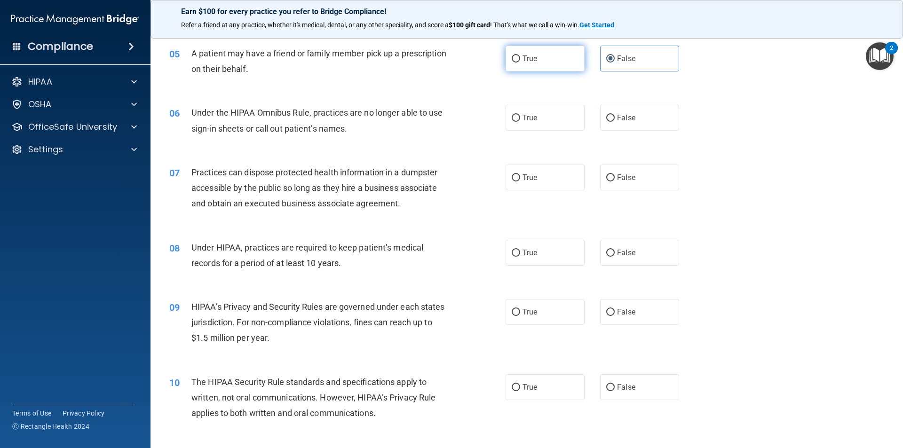
radio input "true"
radio input "false"
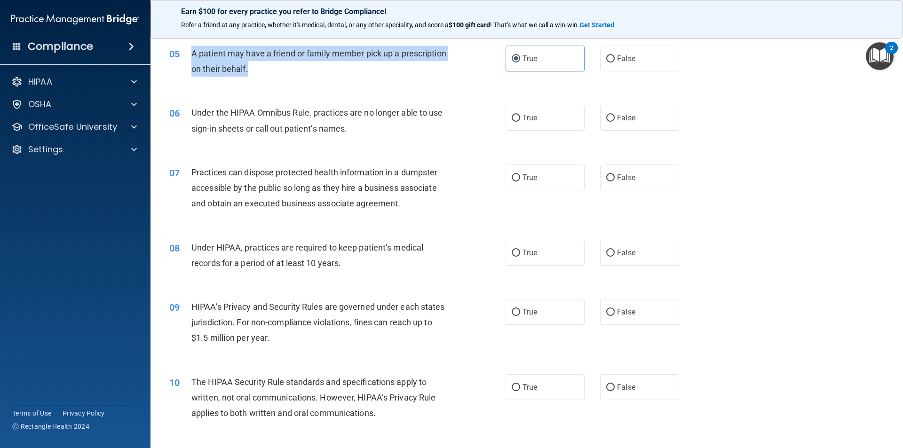
drag, startPoint x: 303, startPoint y: 71, endPoint x: 192, endPoint y: 53, distance: 112.5
click at [192, 53] on div "A patient may have a friend or family member pick up a prescription on their be…" at bounding box center [323, 61] width 263 height 31
copy span "A patient may have a friend or family member pick up a prescription on their be…"
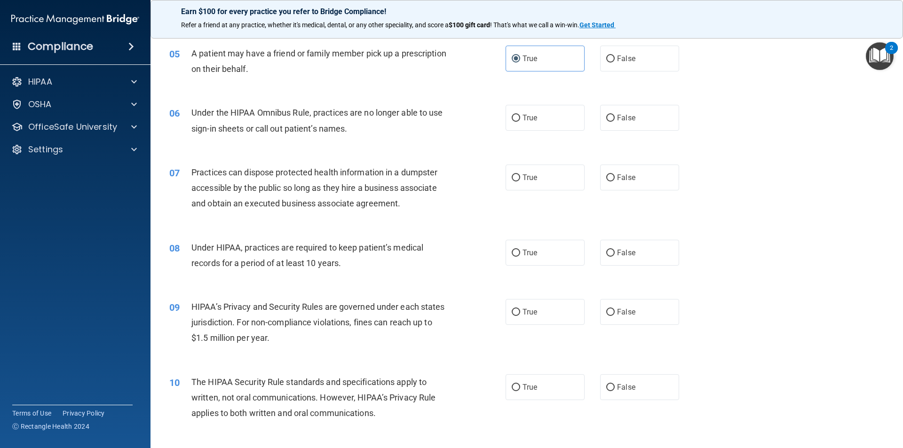
click at [372, 87] on div "05 A patient may have a friend or family member pick up a prescription on their…" at bounding box center [526, 63] width 729 height 59
click at [635, 124] on label "False" at bounding box center [639, 118] width 79 height 26
click at [615, 122] on input "False" at bounding box center [611, 118] width 8 height 7
radio input "true"
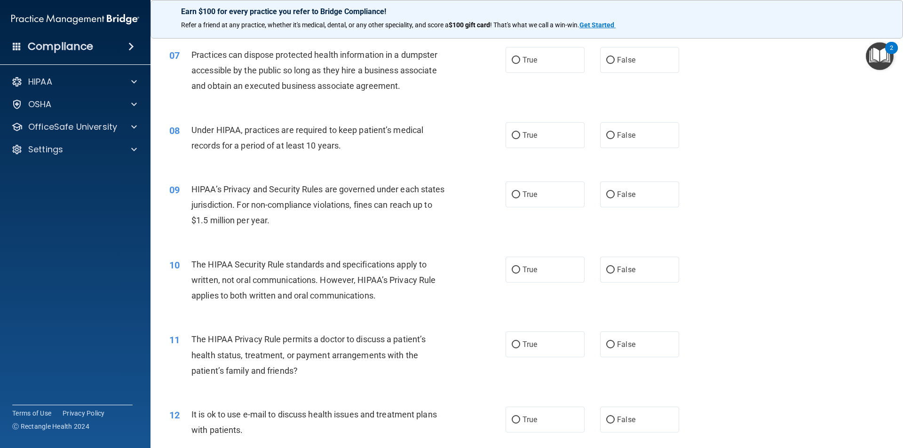
scroll to position [423, 0]
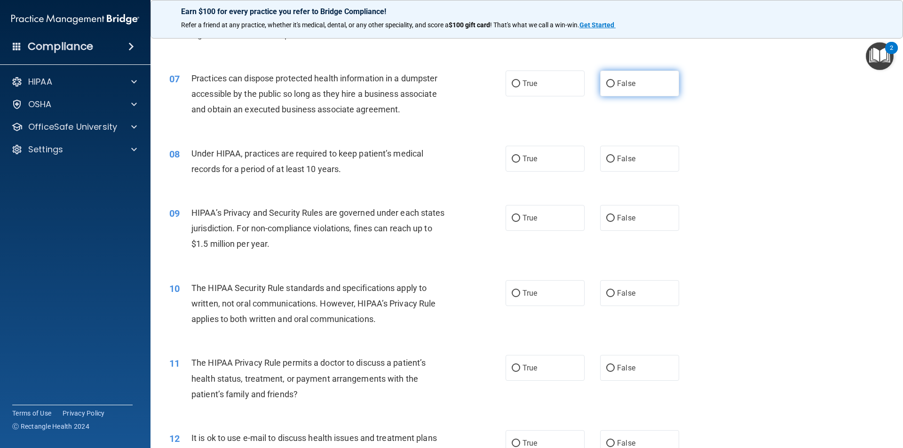
click at [617, 85] on span "False" at bounding box center [626, 83] width 18 height 9
click at [615, 85] on input "False" at bounding box center [611, 83] width 8 height 7
radio input "true"
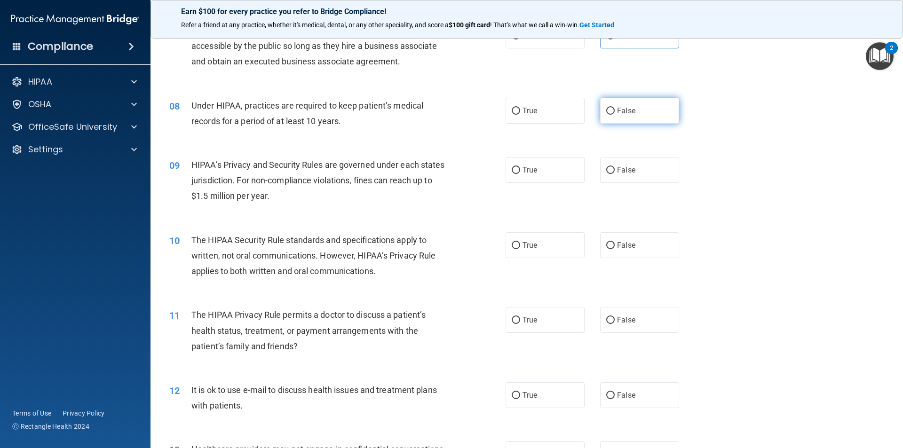
click at [634, 106] on label "False" at bounding box center [639, 111] width 79 height 26
click at [615, 108] on input "False" at bounding box center [611, 111] width 8 height 7
radio input "true"
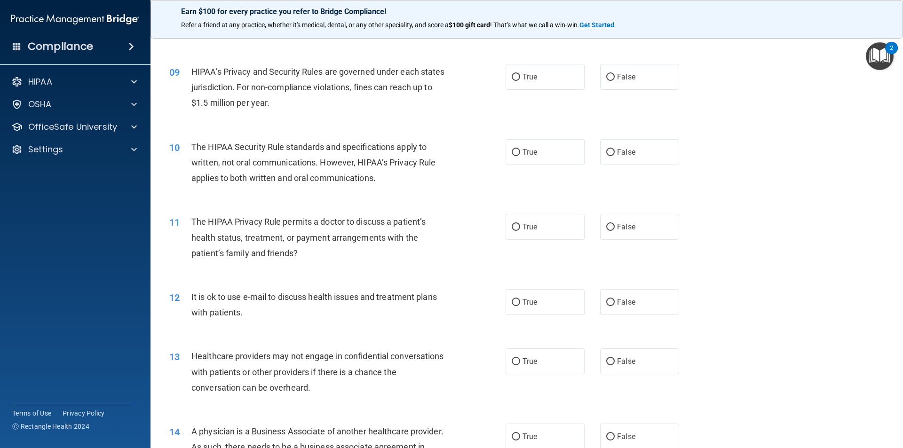
scroll to position [566, 0]
click at [541, 88] on label "True" at bounding box center [545, 76] width 79 height 26
click at [520, 80] on input "True" at bounding box center [516, 76] width 8 height 7
radio input "true"
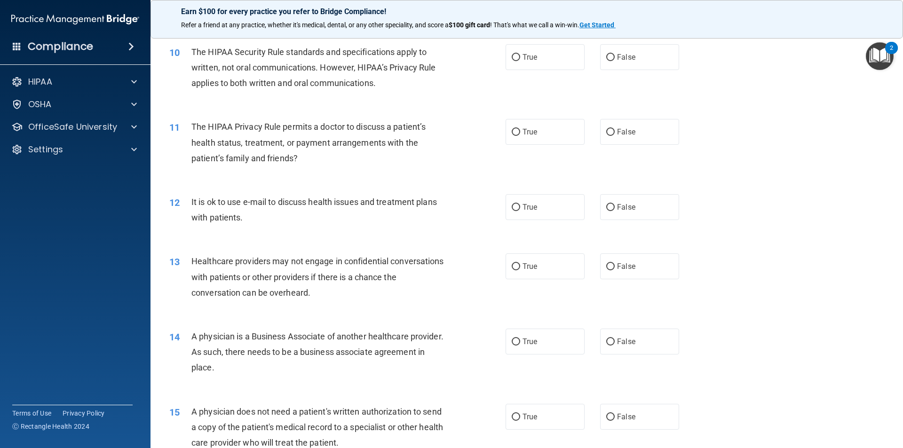
drag, startPoint x: 521, startPoint y: 60, endPoint x: 361, endPoint y: 120, distance: 171.2
click at [523, 60] on span "True" at bounding box center [530, 57] width 15 height 9
click at [520, 60] on input "True" at bounding box center [516, 57] width 8 height 7
radio input "true"
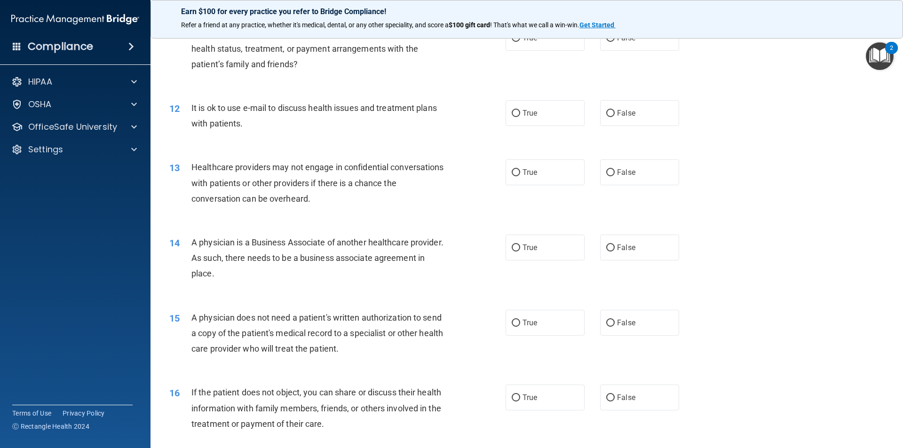
scroll to position [707, 0]
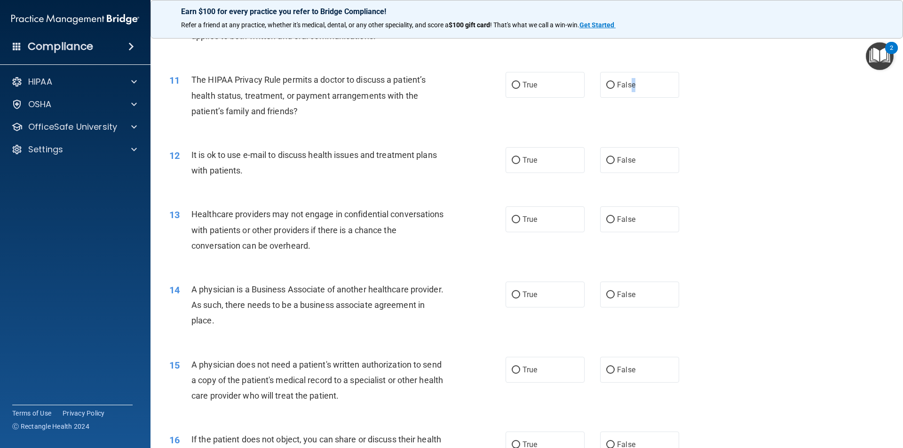
drag, startPoint x: 629, startPoint y: 83, endPoint x: 367, endPoint y: 118, distance: 264.4
click at [630, 83] on span "False" at bounding box center [626, 84] width 18 height 9
click at [640, 84] on label "False" at bounding box center [639, 85] width 79 height 26
click at [615, 84] on input "False" at bounding box center [611, 85] width 8 height 7
radio input "true"
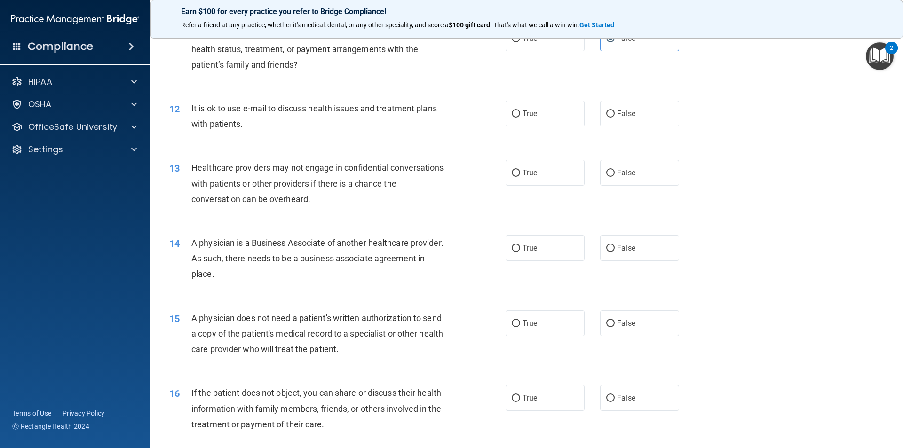
scroll to position [754, 0]
click at [643, 108] on label "False" at bounding box center [639, 113] width 79 height 26
click at [615, 110] on input "False" at bounding box center [611, 113] width 8 height 7
radio input "true"
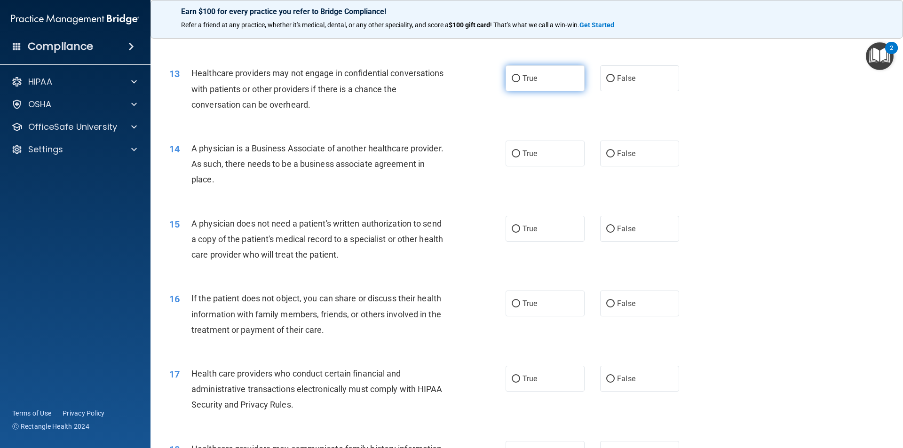
click at [530, 80] on span "True" at bounding box center [530, 78] width 15 height 9
click at [520, 80] on input "True" at bounding box center [516, 78] width 8 height 7
radio input "true"
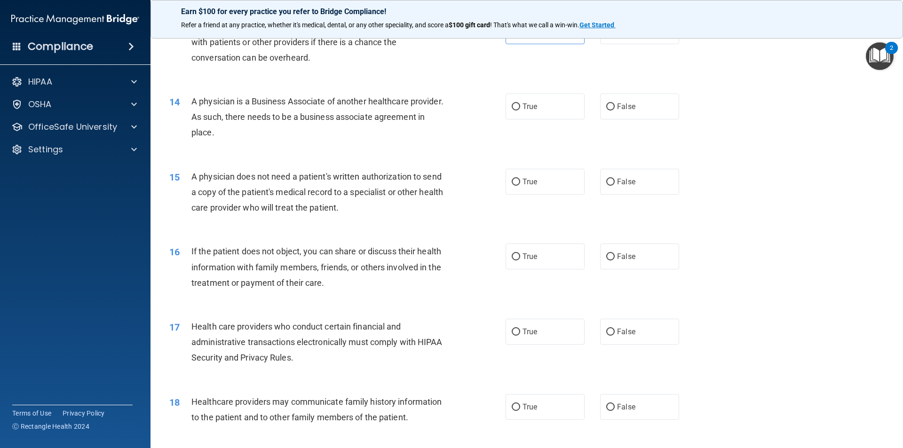
scroll to position [942, 0]
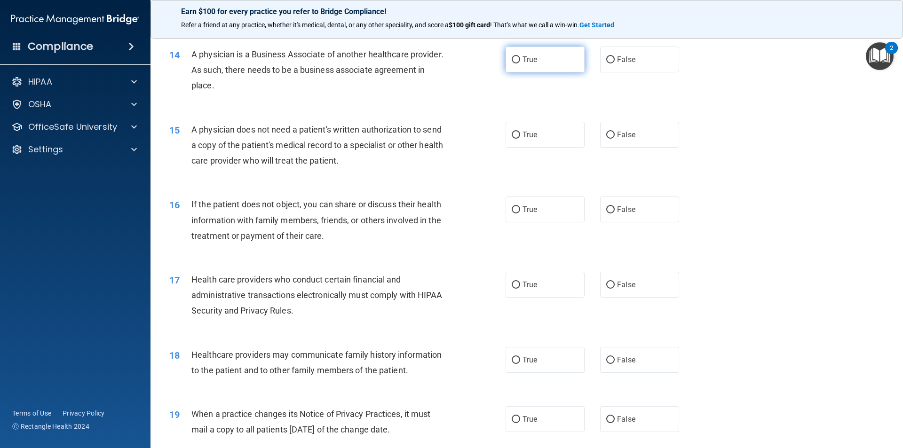
click at [510, 67] on label "True" at bounding box center [545, 60] width 79 height 26
click at [512, 64] on input "True" at bounding box center [516, 59] width 8 height 7
radio input "true"
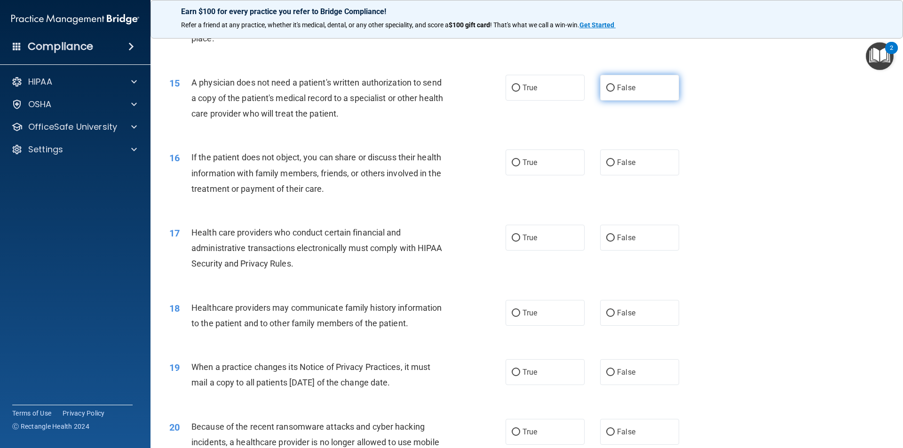
click at [643, 92] on label "False" at bounding box center [639, 88] width 79 height 26
click at [615, 92] on input "False" at bounding box center [611, 88] width 8 height 7
radio input "true"
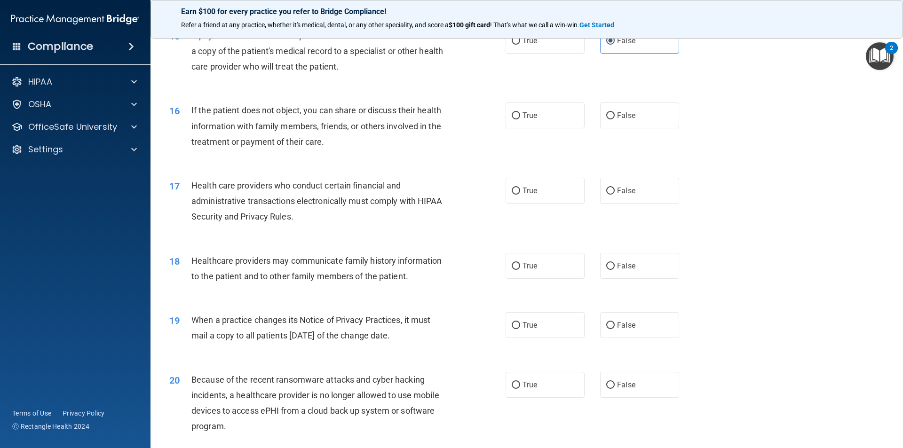
scroll to position [1083, 0]
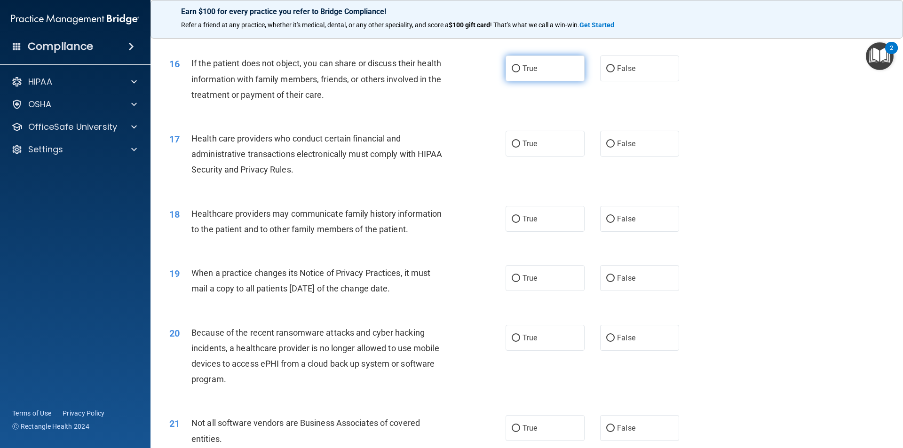
click at [530, 79] on label "True" at bounding box center [545, 69] width 79 height 26
click at [520, 72] on input "True" at bounding box center [516, 68] width 8 height 7
radio input "true"
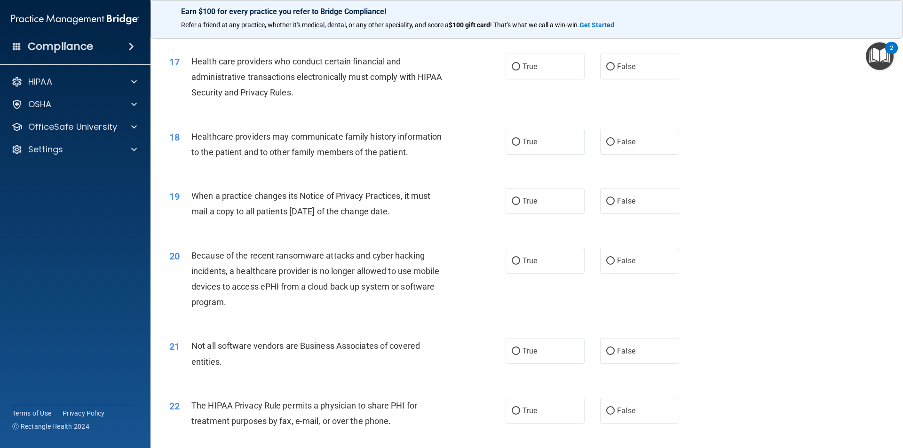
scroll to position [1177, 0]
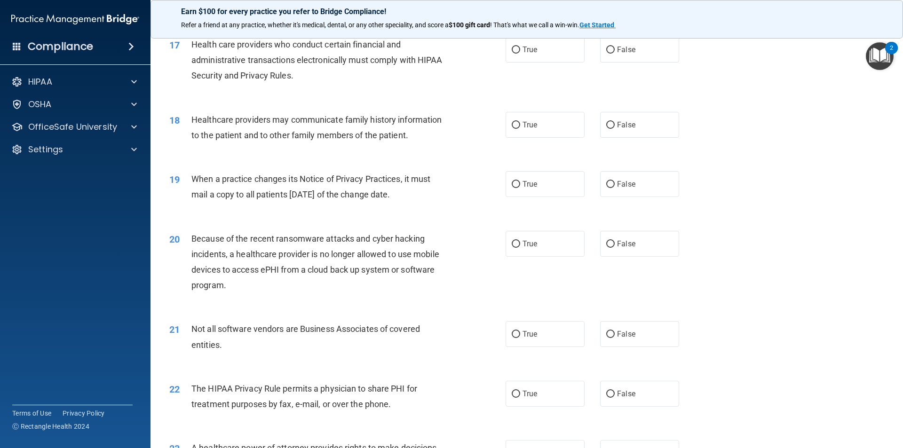
click at [541, 73] on div "17 Health care providers who conduct certain financial and administrative trans…" at bounding box center [526, 62] width 729 height 75
click at [529, 53] on span "True" at bounding box center [530, 49] width 15 height 9
click at [520, 53] on input "True" at bounding box center [516, 50] width 8 height 7
radio input "true"
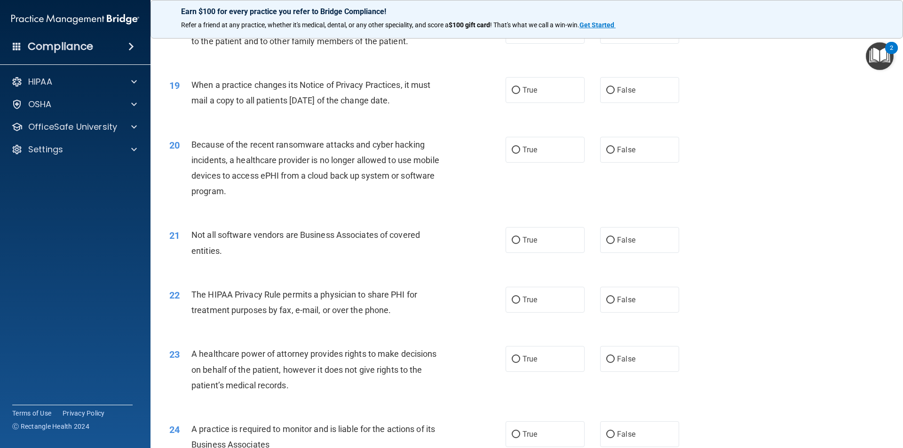
scroll to position [1224, 0]
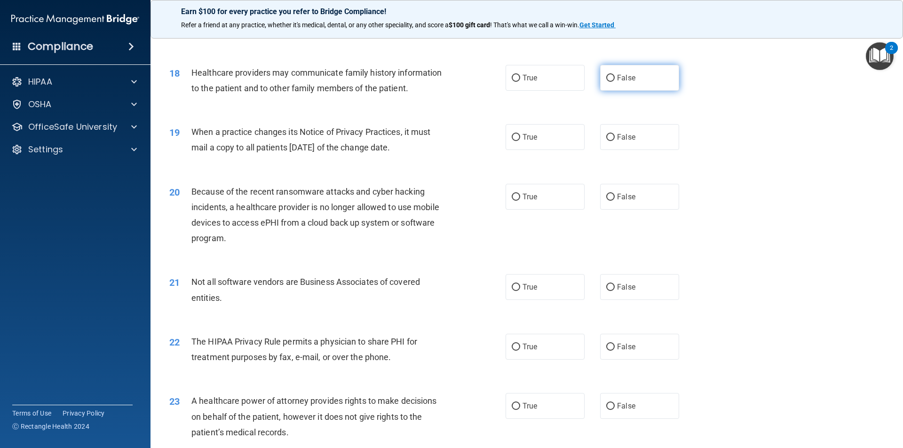
click at [613, 89] on label "False" at bounding box center [639, 78] width 79 height 26
click at [613, 82] on input "False" at bounding box center [611, 78] width 8 height 7
radio input "true"
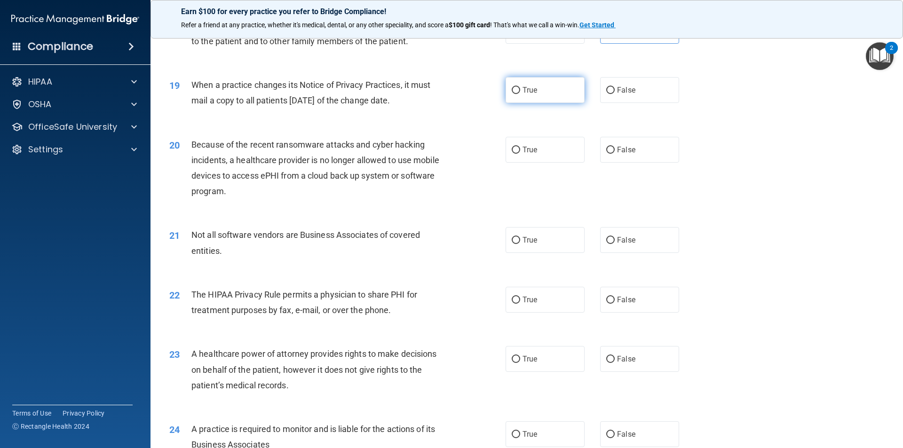
click at [517, 99] on label "True" at bounding box center [545, 90] width 79 height 26
click at [517, 94] on input "True" at bounding box center [516, 90] width 8 height 7
radio input "true"
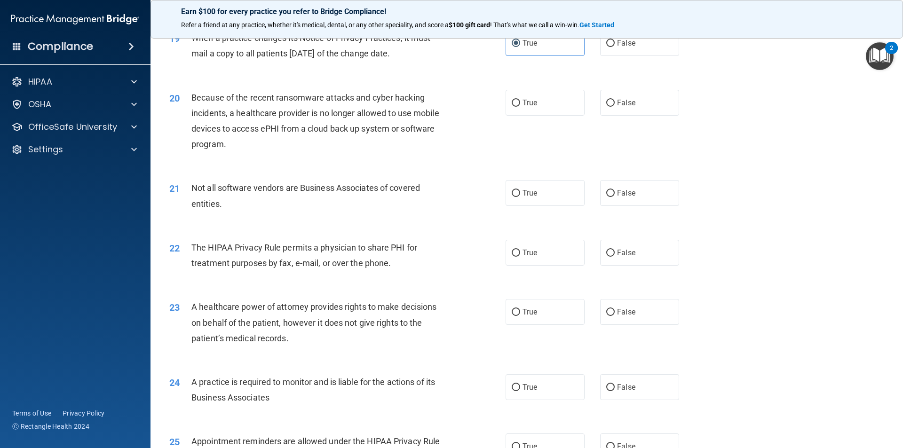
scroll to position [1365, 0]
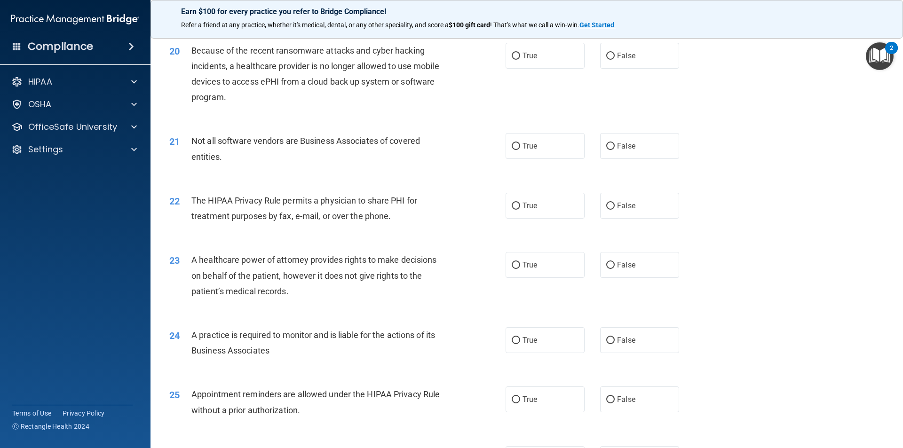
click at [493, 68] on div "20 Because of the recent ransomware attacks and cyber hacking incidents, a heal…" at bounding box center [337, 76] width 365 height 67
click at [528, 56] on span "True" at bounding box center [530, 55] width 15 height 9
click at [520, 56] on input "True" at bounding box center [516, 56] width 8 height 7
radio input "true"
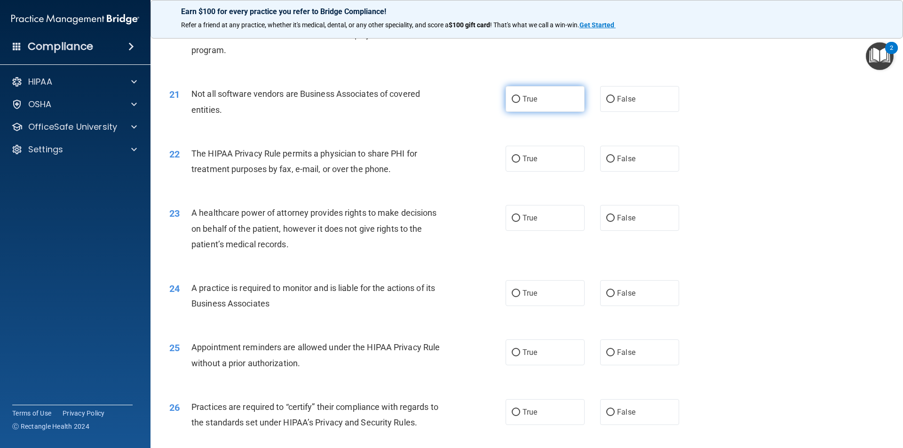
click at [536, 105] on label "True" at bounding box center [545, 99] width 79 height 26
click at [520, 103] on input "True" at bounding box center [516, 99] width 8 height 7
radio input "true"
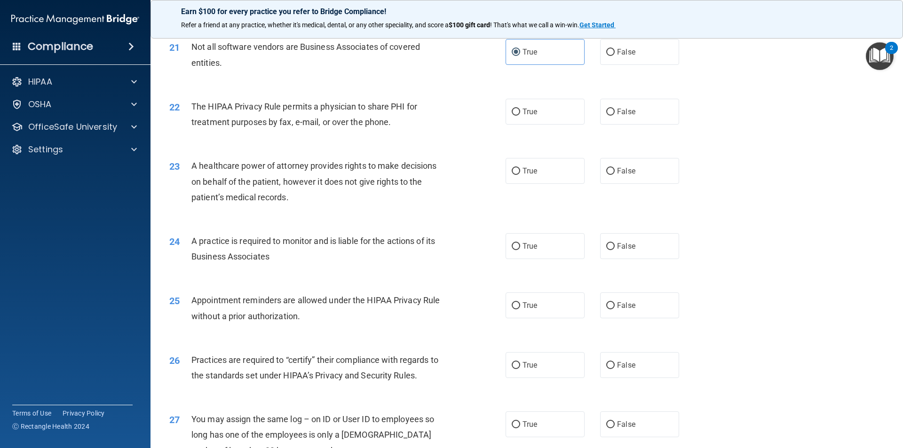
drag, startPoint x: 513, startPoint y: 117, endPoint x: 395, endPoint y: 114, distance: 118.6
click at [512, 117] on label "True" at bounding box center [545, 112] width 79 height 26
click at [512, 116] on input "True" at bounding box center [516, 112] width 8 height 7
radio input "true"
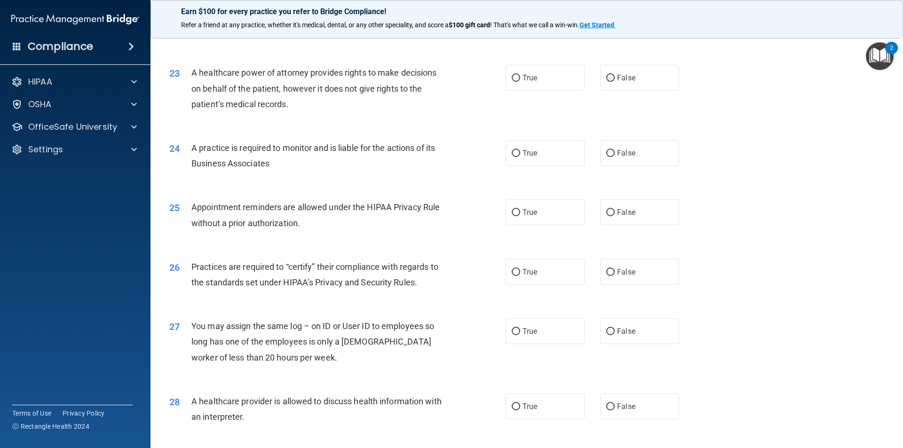
scroll to position [1554, 0]
click at [508, 72] on label "True" at bounding box center [545, 77] width 79 height 26
click at [512, 74] on input "True" at bounding box center [516, 77] width 8 height 7
radio input "true"
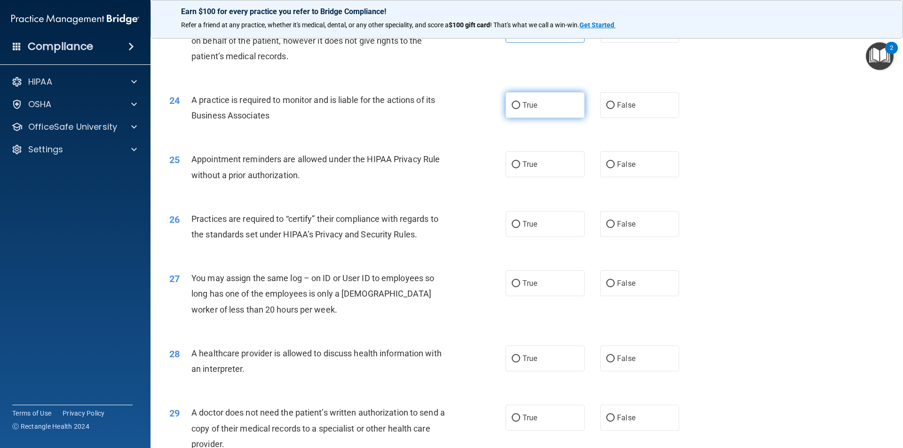
click at [516, 109] on input "True" at bounding box center [516, 105] width 8 height 7
radio input "true"
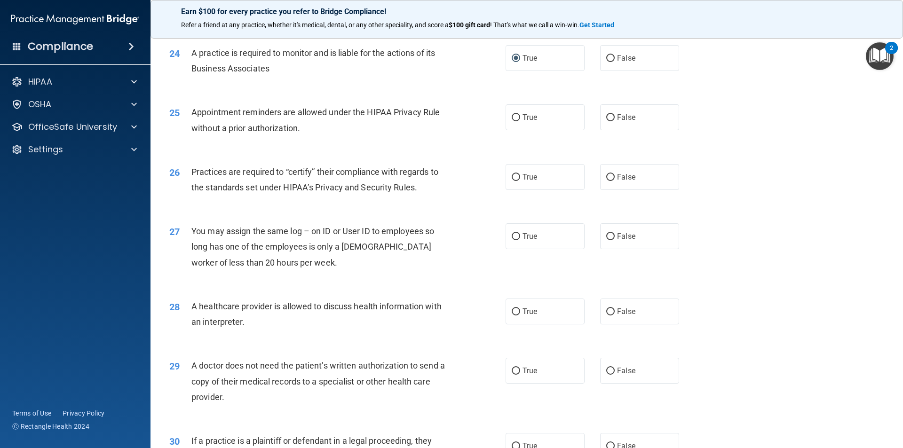
scroll to position [1695, 0]
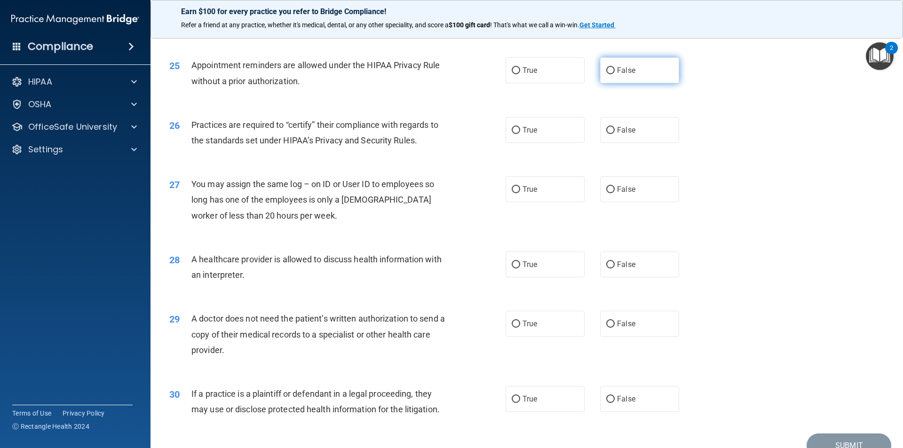
click at [652, 80] on label "False" at bounding box center [639, 70] width 79 height 26
click at [615, 74] on input "False" at bounding box center [611, 70] width 8 height 7
radio input "true"
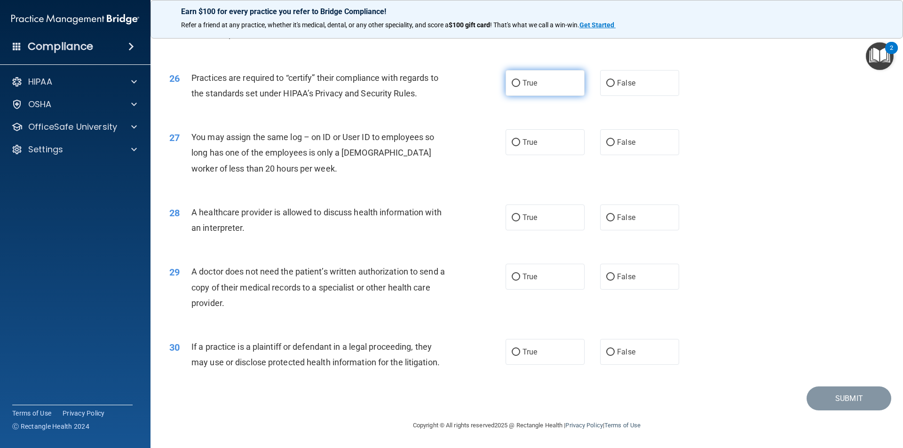
click at [537, 85] on label "True" at bounding box center [545, 83] width 79 height 26
click at [520, 85] on input "True" at bounding box center [516, 83] width 8 height 7
radio input "true"
click at [594, 145] on div "True False" at bounding box center [601, 142] width 190 height 26
click at [620, 147] on label "False" at bounding box center [639, 142] width 79 height 26
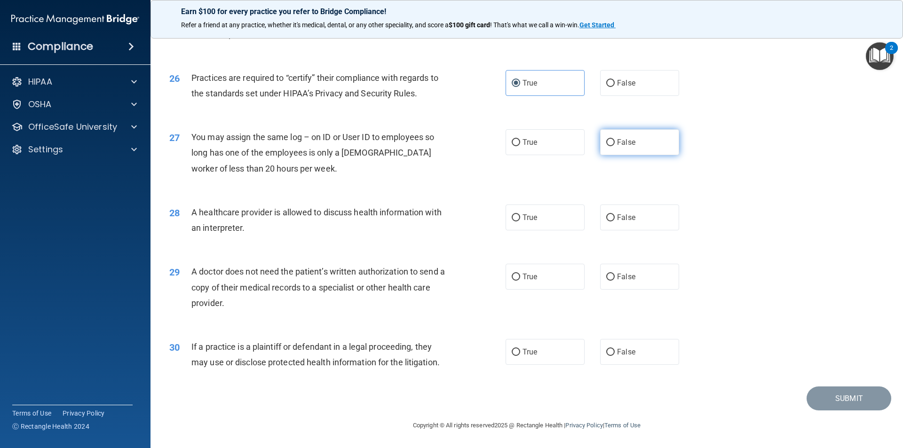
click at [615, 146] on input "False" at bounding box center [611, 142] width 8 height 7
radio input "true"
click at [540, 223] on label "True" at bounding box center [545, 218] width 79 height 26
click at [520, 222] on input "True" at bounding box center [516, 218] width 8 height 7
radio input "true"
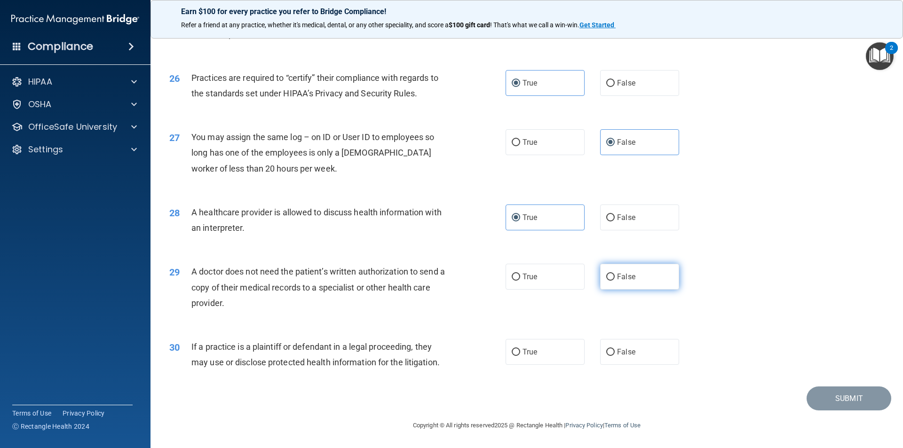
click at [620, 283] on label "False" at bounding box center [639, 277] width 79 height 26
click at [615, 281] on input "False" at bounding box center [611, 277] width 8 height 7
radio input "true"
click at [616, 357] on label "False" at bounding box center [639, 352] width 79 height 26
click at [615, 356] on input "False" at bounding box center [611, 352] width 8 height 7
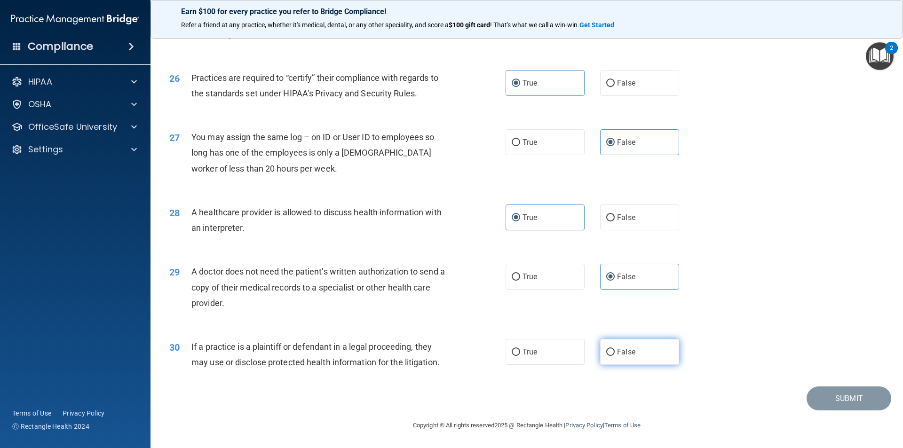
radio input "true"
click at [822, 399] on button "Submit" at bounding box center [849, 399] width 85 height 24
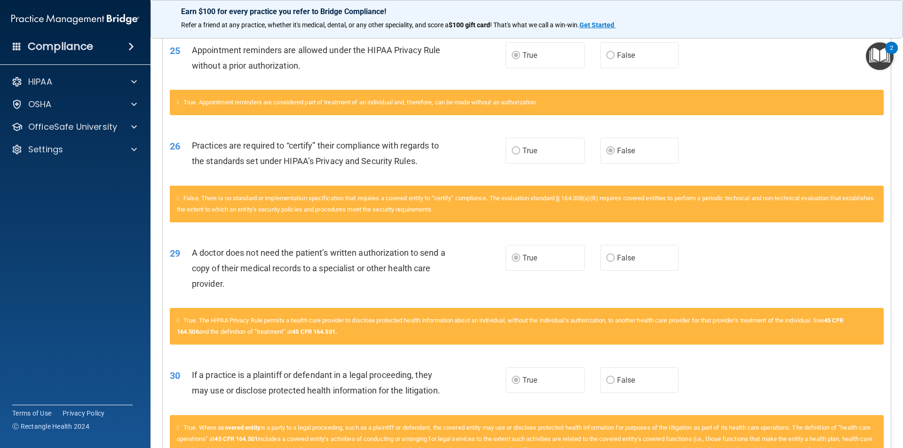
scroll to position [1651, 0]
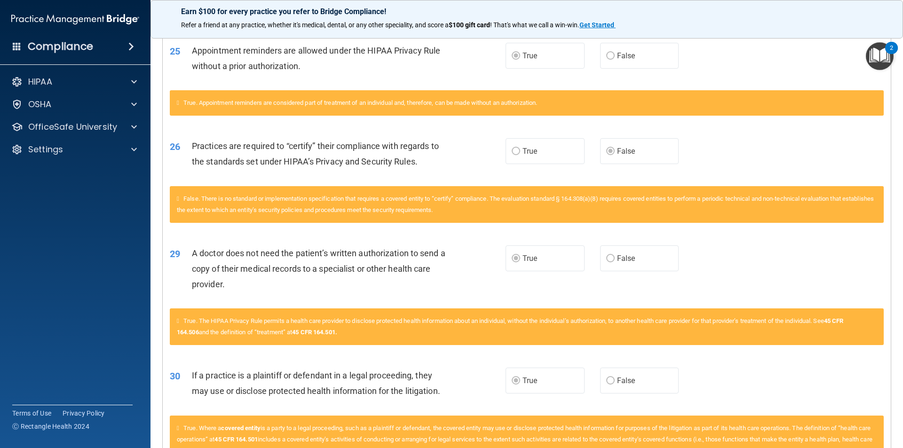
click at [539, 164] on label "True" at bounding box center [545, 151] width 79 height 26
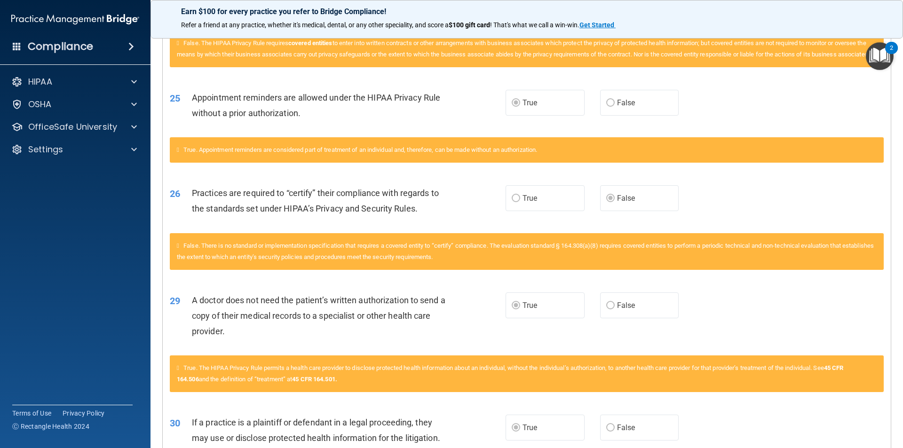
click at [618, 116] on label "False" at bounding box center [639, 103] width 79 height 26
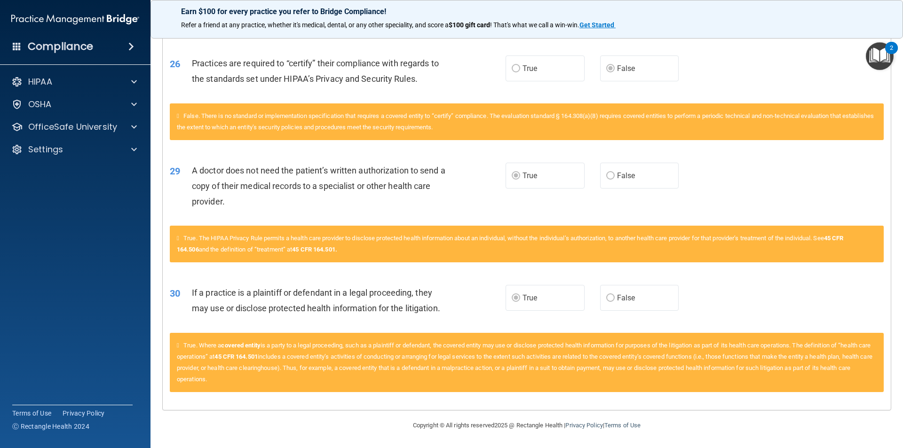
scroll to position [1745, 0]
click at [245, 447] on main "Calculating your score.... You did not pass the " The HIPAA Quiz #2 ". 46 out o…" at bounding box center [527, 239] width 753 height 418
